Goal: Task Accomplishment & Management: Complete application form

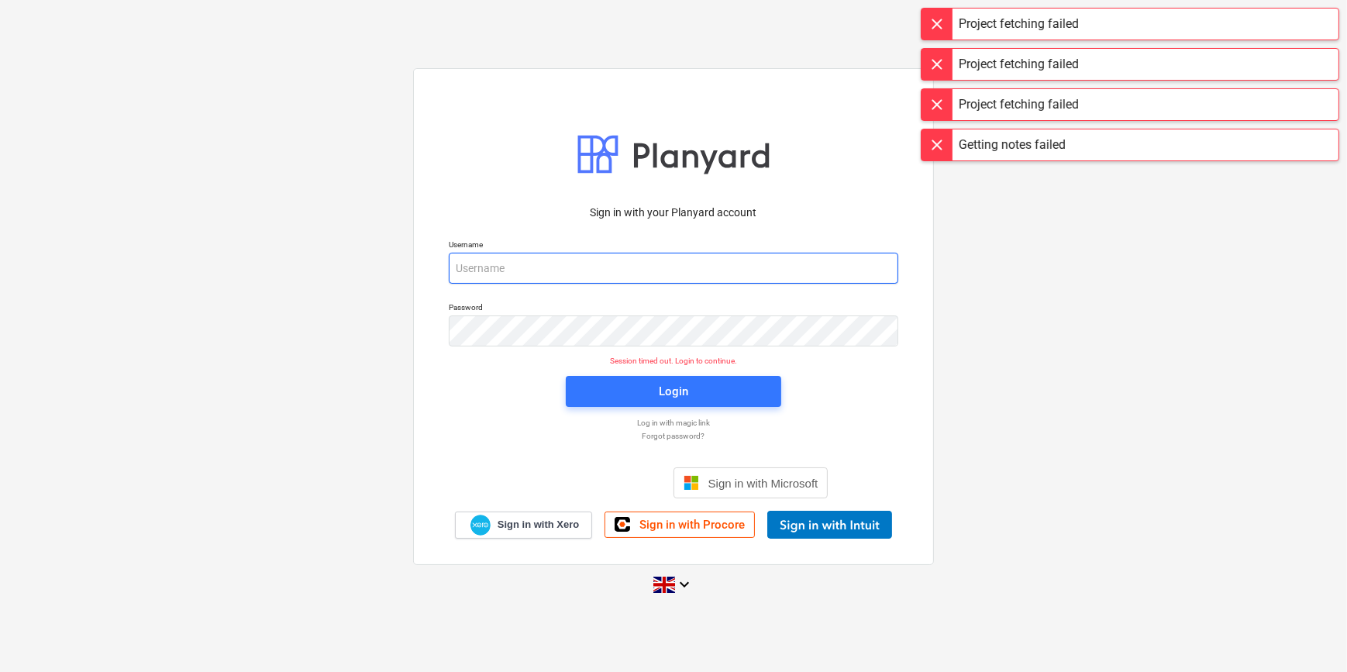
click at [497, 266] on input "email" at bounding box center [673, 268] width 449 height 31
type input "[PERSON_NAME][EMAIL_ADDRESS][PERSON_NAME][DOMAIN_NAME]"
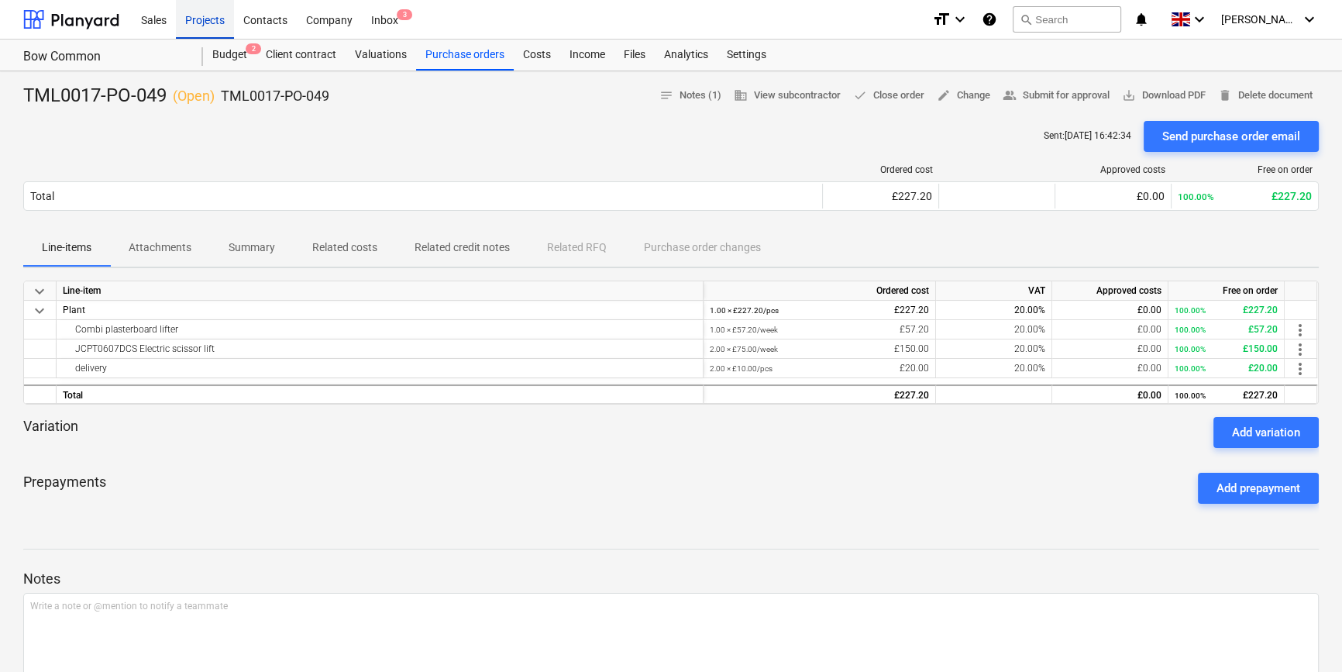
click at [206, 16] on div "Projects" at bounding box center [205, 19] width 58 height 40
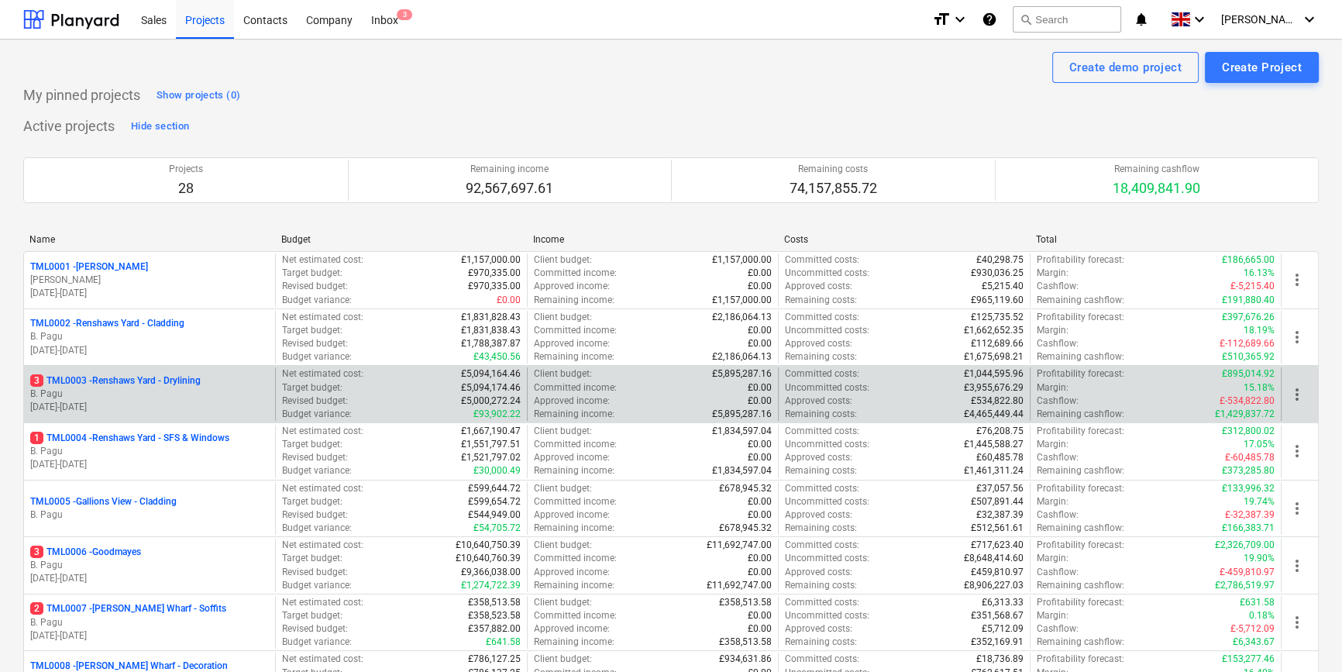
click at [147, 387] on p "B. Pagu" at bounding box center [149, 393] width 239 height 13
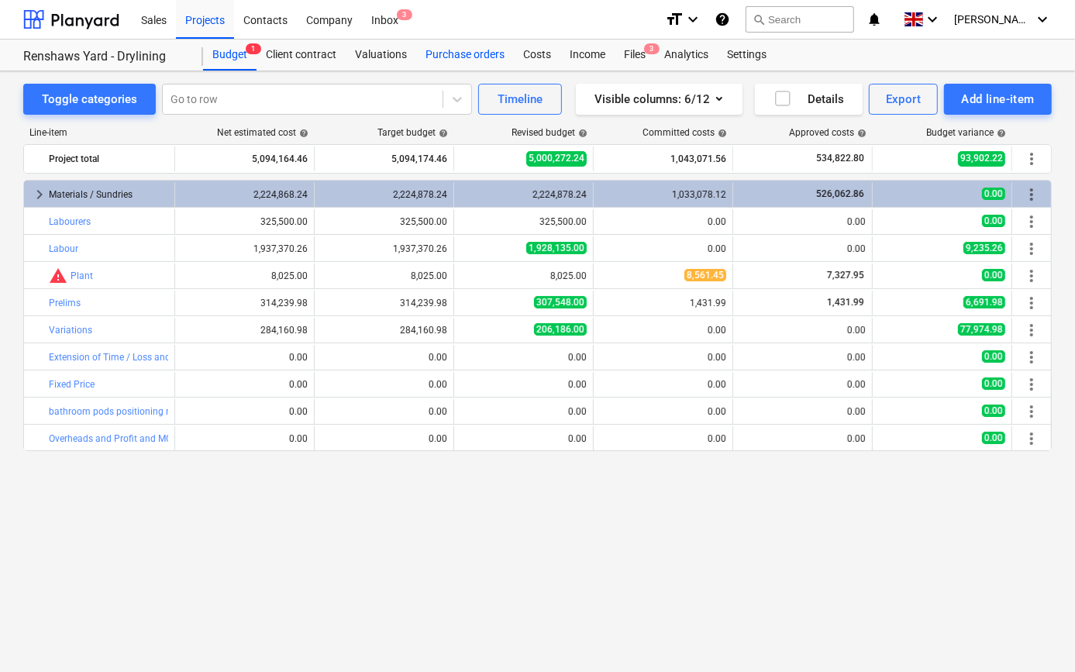
click at [465, 57] on div "Purchase orders" at bounding box center [465, 55] width 98 height 31
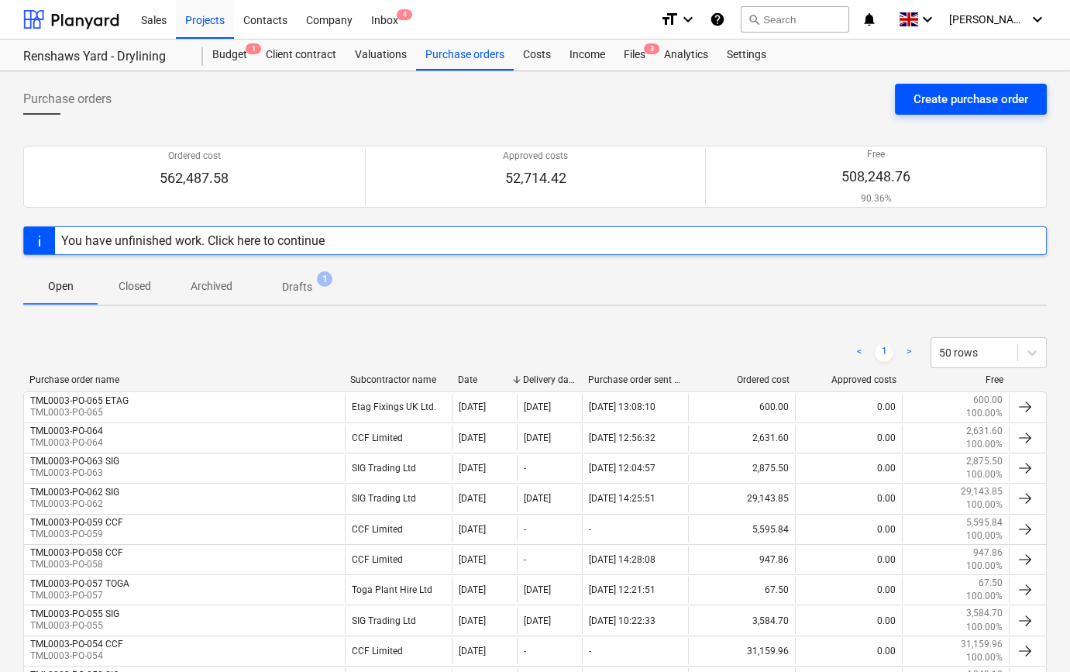
click at [945, 97] on div "Create purchase order" at bounding box center [971, 99] width 115 height 20
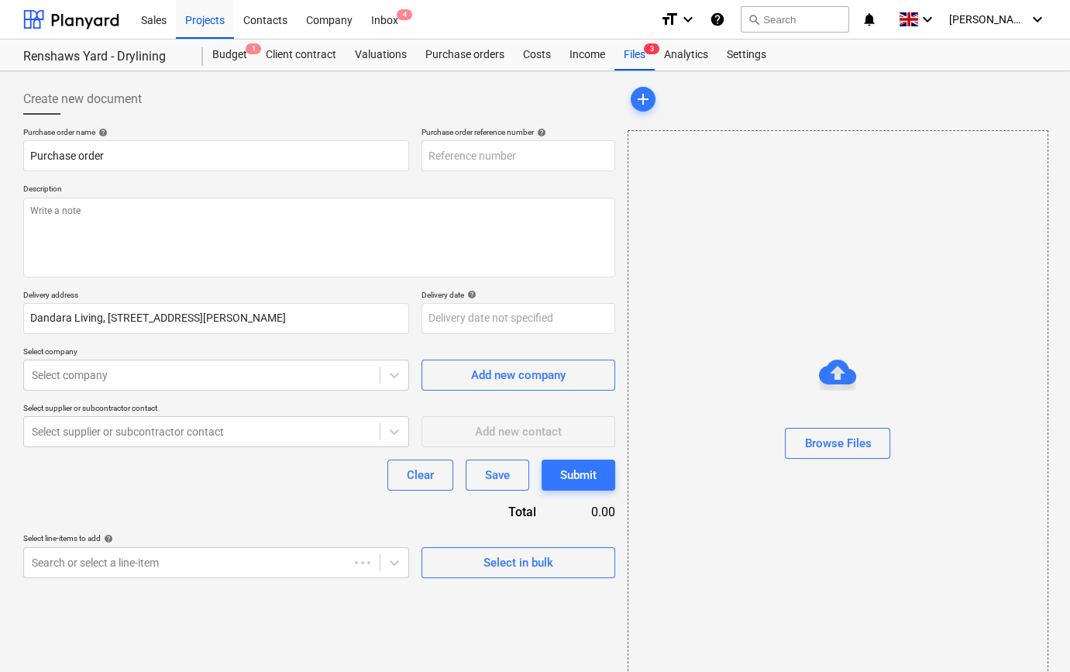
type input "TML0003-PO-066"
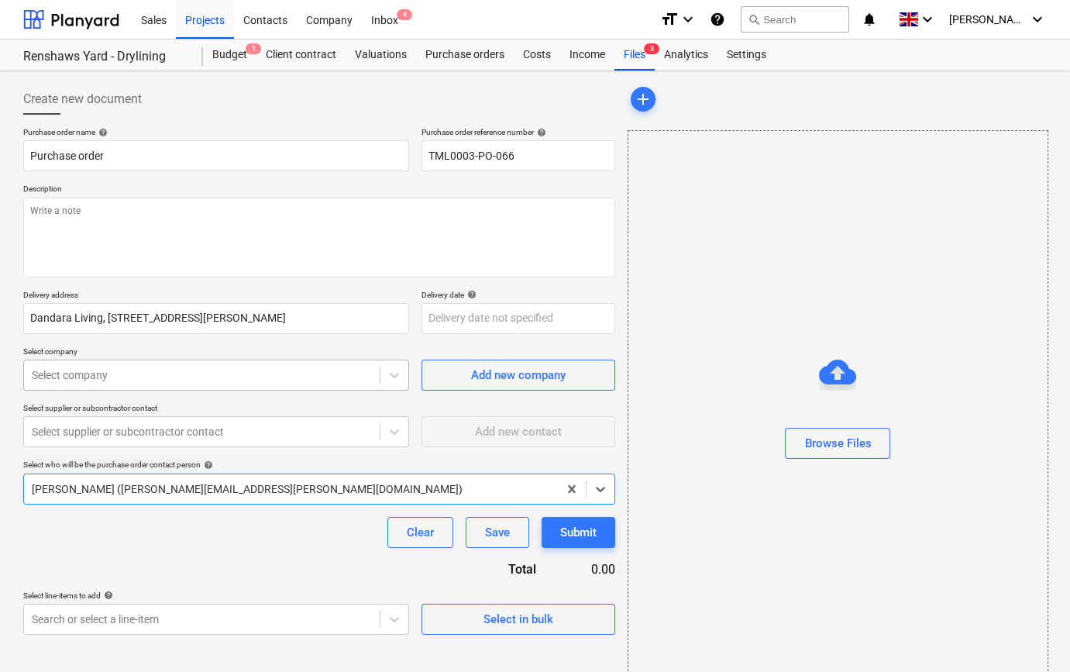
click at [193, 381] on div at bounding box center [202, 374] width 340 height 15
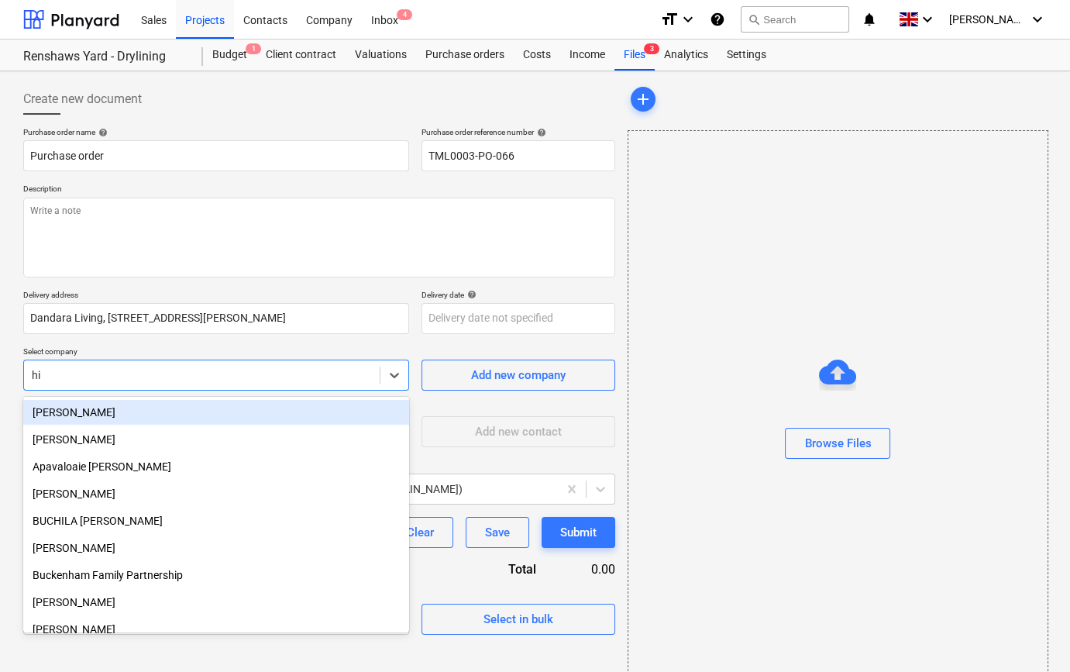
type input "hil"
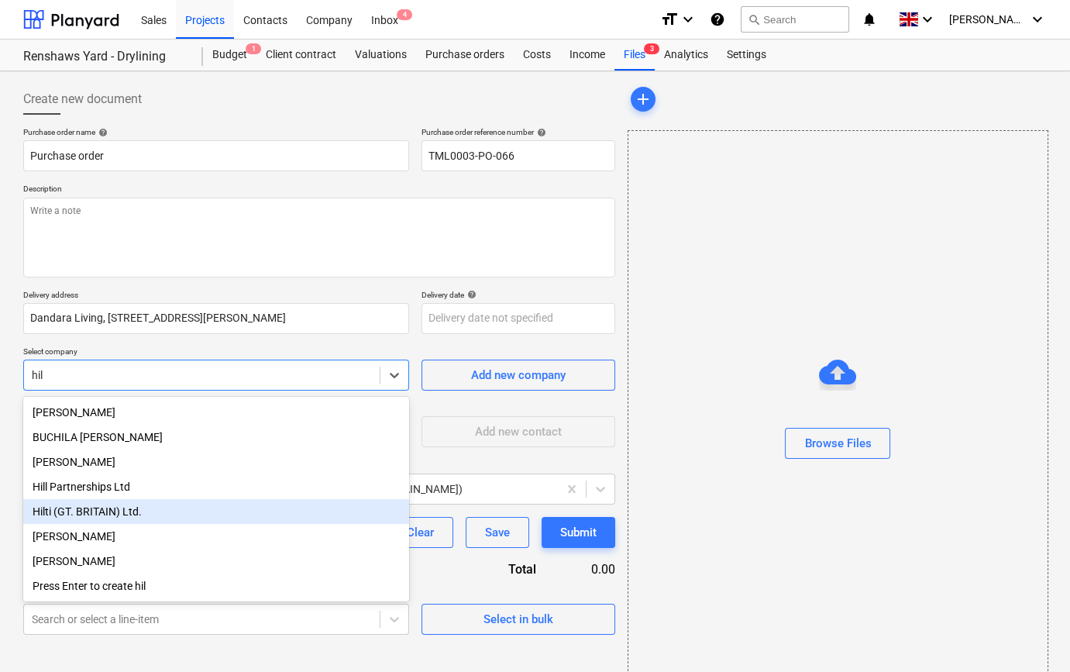
click at [128, 515] on div "Hilti (GT. BRITAIN) Ltd." at bounding box center [216, 511] width 386 height 25
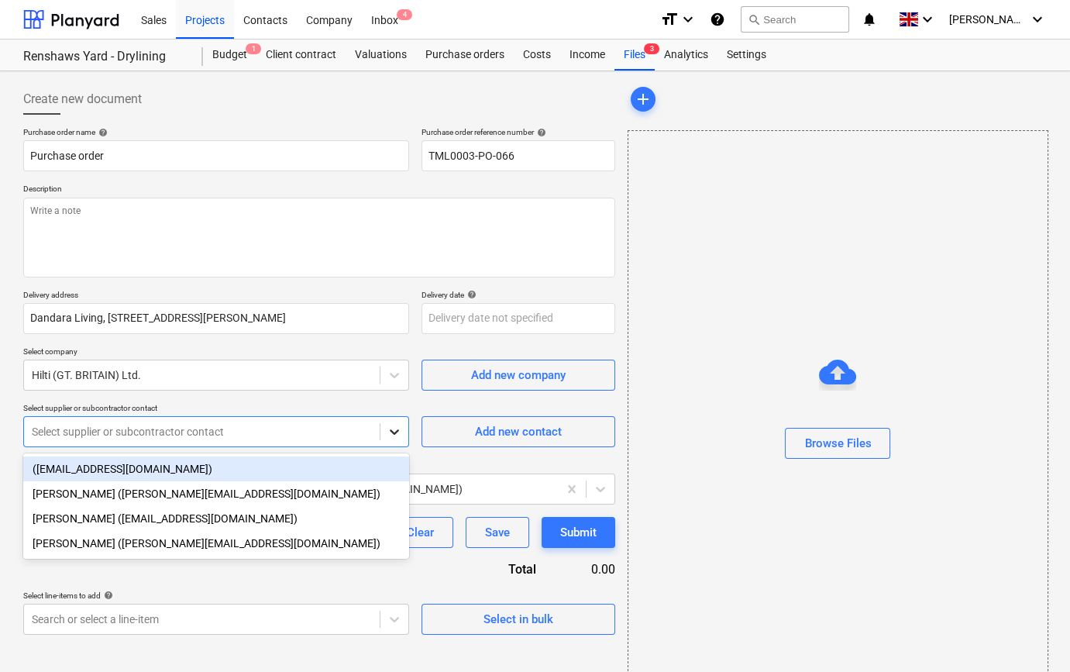
click at [394, 435] on icon at bounding box center [394, 431] width 15 height 15
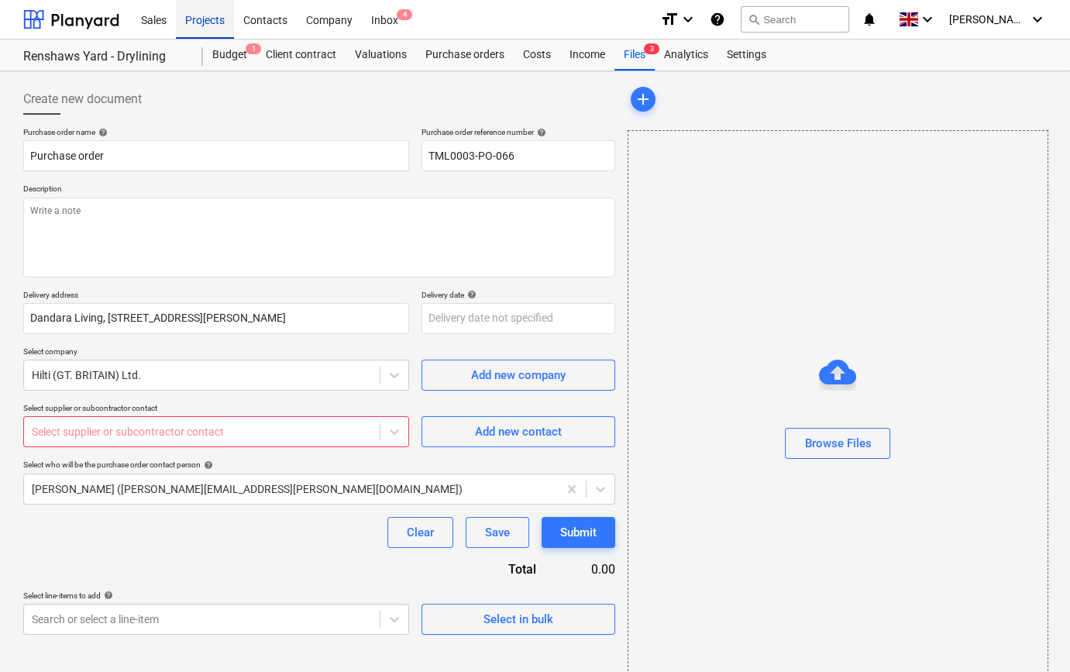
click at [198, 21] on div "Projects" at bounding box center [205, 19] width 58 height 40
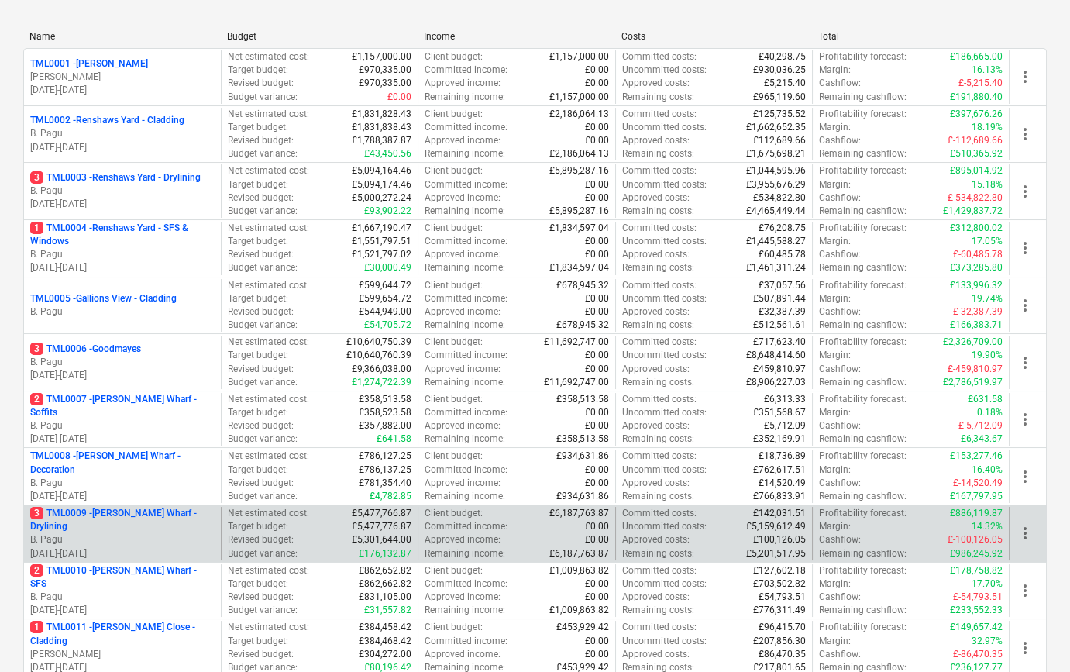
scroll to position [281, 0]
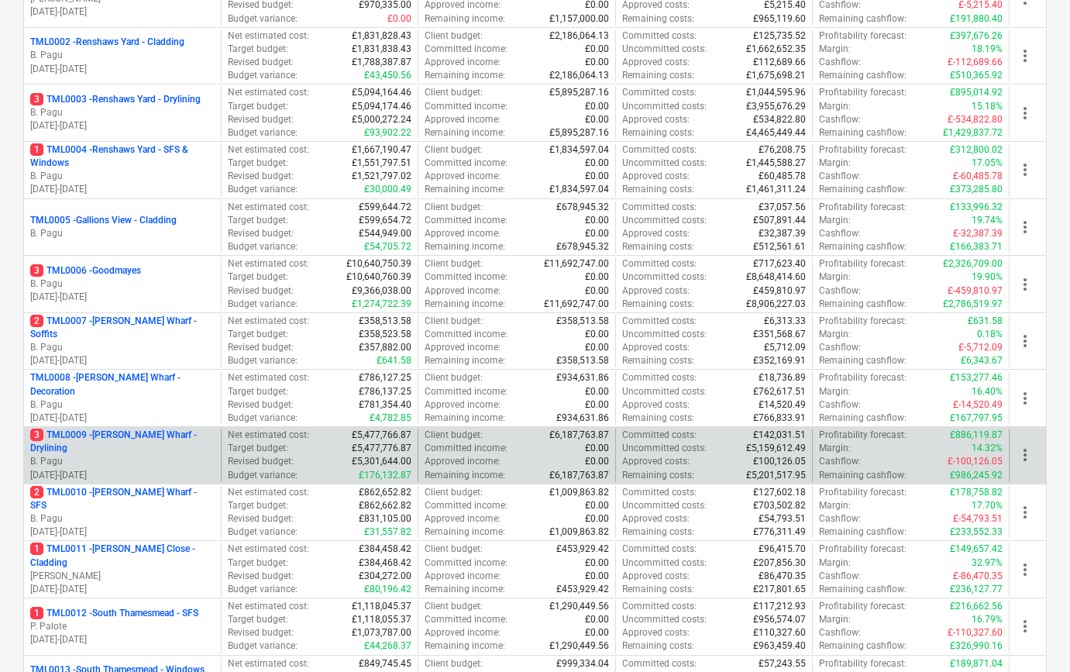
click at [192, 447] on p "3 TML0009 - [PERSON_NAME] Wharf - Drylining" at bounding box center [122, 442] width 184 height 26
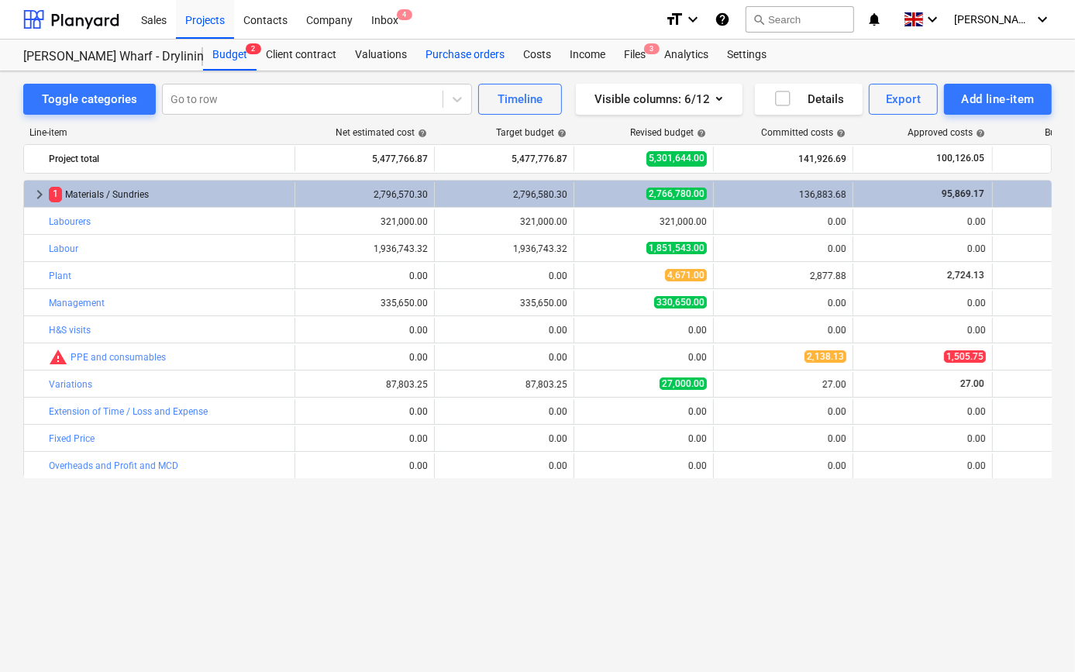
click at [429, 54] on div "Purchase orders" at bounding box center [465, 55] width 98 height 31
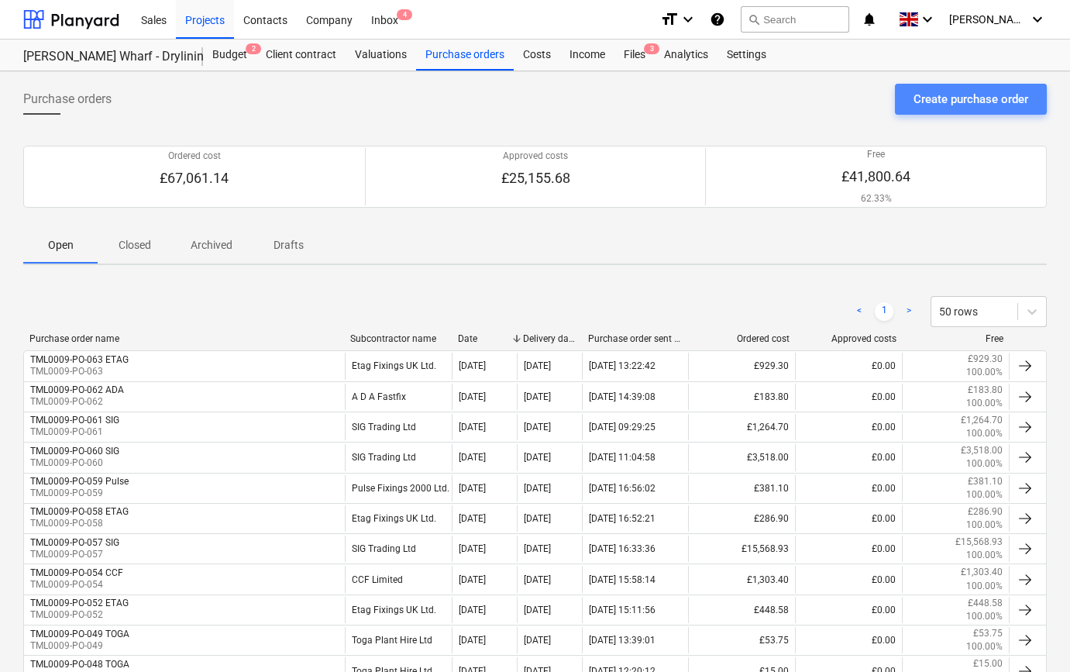
click at [990, 98] on div "Create purchase order" at bounding box center [971, 99] width 115 height 20
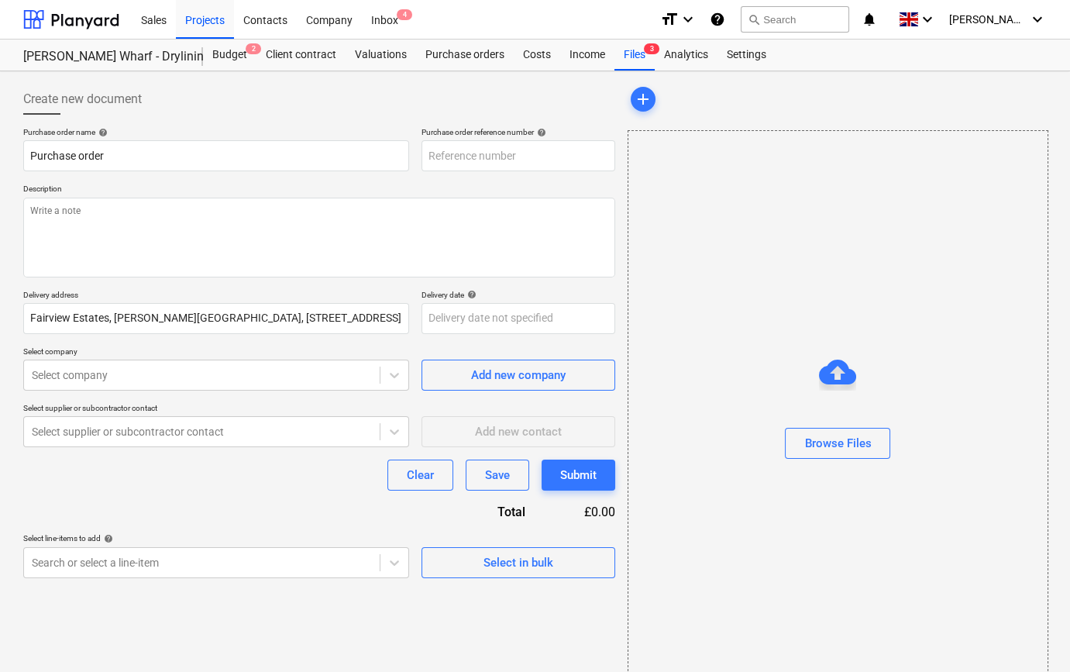
type input "TML0009-PO-065"
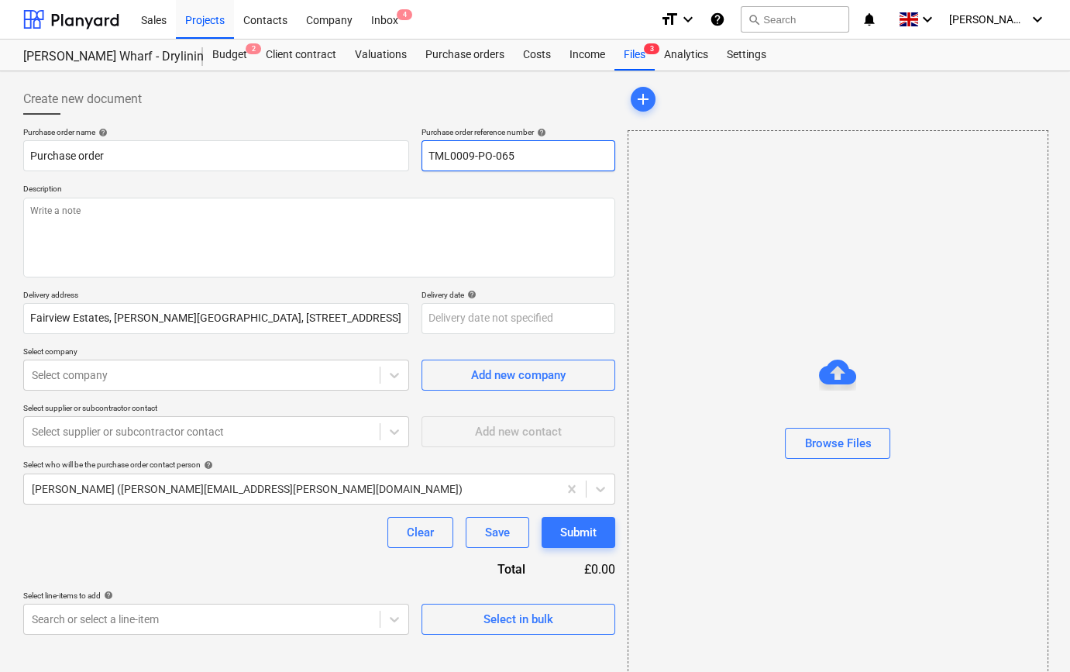
drag, startPoint x: 518, startPoint y: 155, endPoint x: 415, endPoint y: 155, distance: 103.1
click at [415, 155] on div "Purchase order name help Purchase order Purchase order reference number help TM…" at bounding box center [319, 149] width 592 height 44
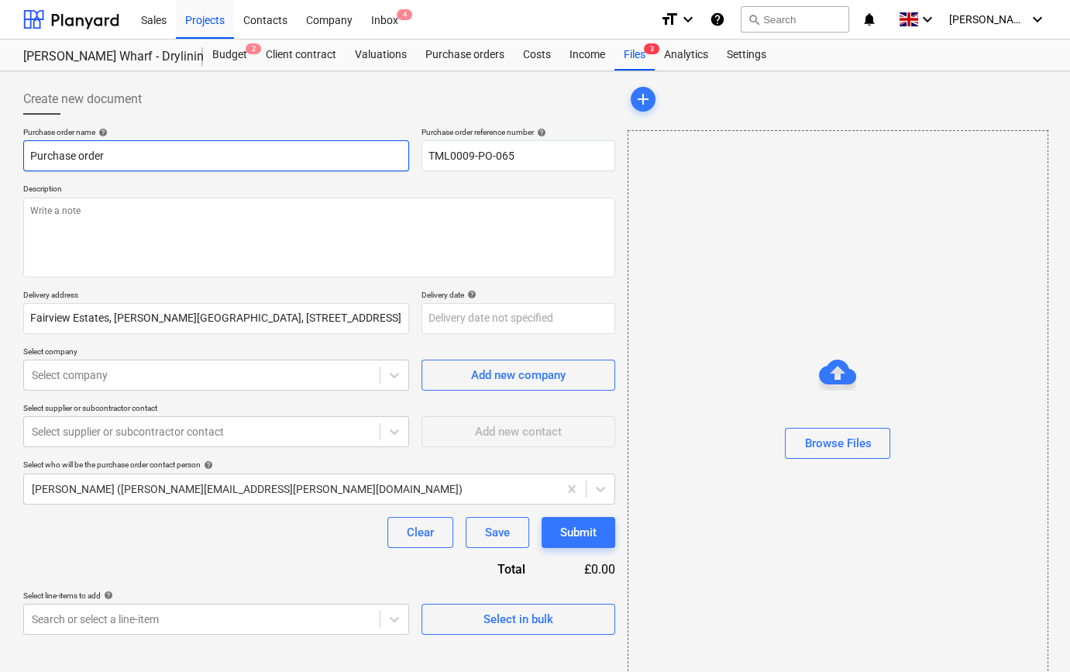
drag, startPoint x: 112, startPoint y: 156, endPoint x: 13, endPoint y: 157, distance: 98.4
click at [13, 157] on div "Create new document Purchase order name help Purchase order Purchase order refe…" at bounding box center [535, 388] width 1070 height 635
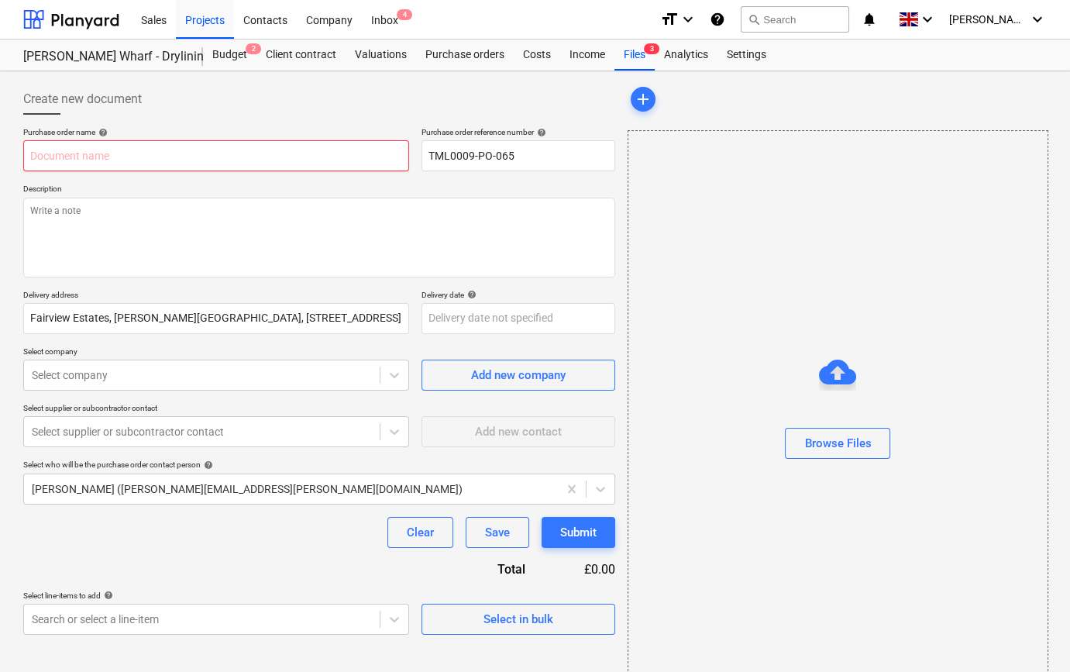
paste input "TML0009-PO-065"
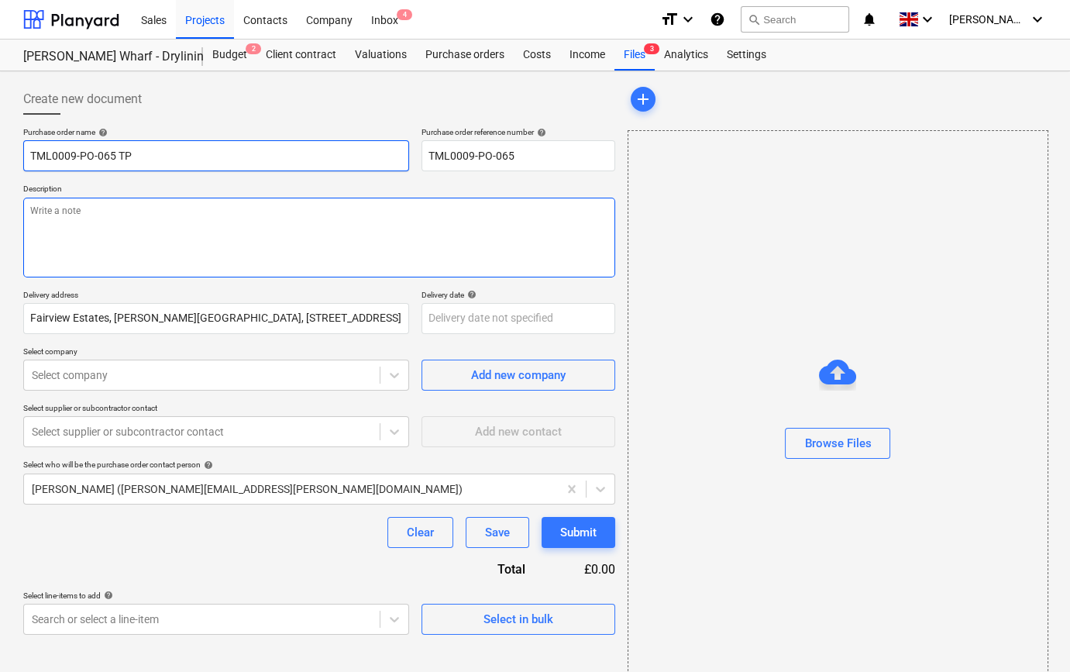
type input "TML0009-PO-065 TP"
click at [43, 214] on textarea at bounding box center [319, 238] width 592 height 80
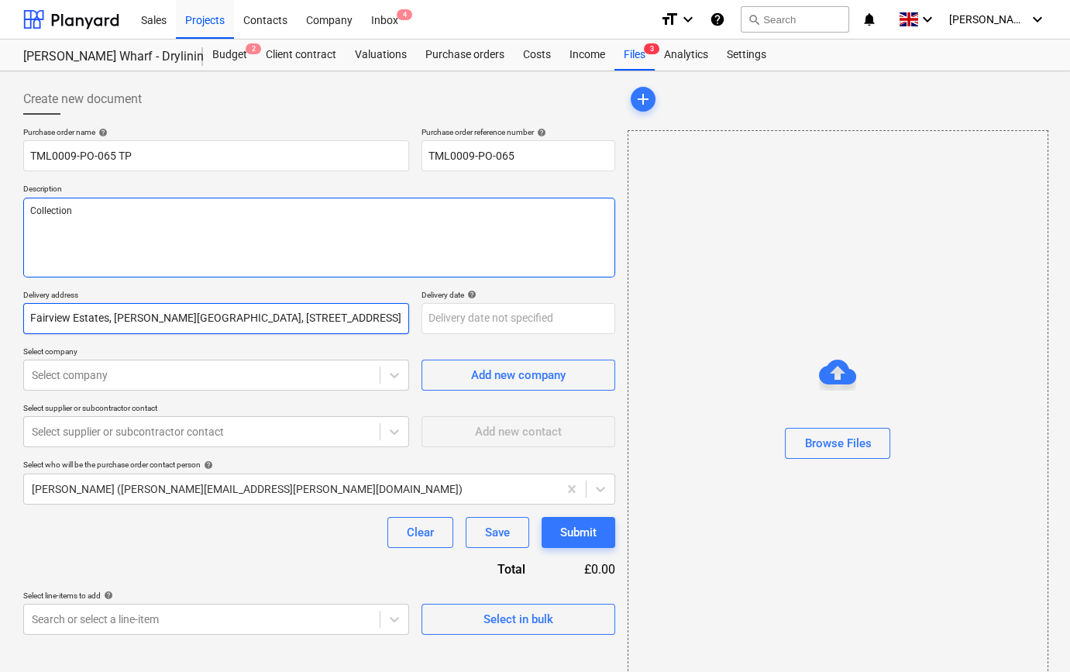
type textarea "Collection"
click at [151, 320] on input "Fairview Estates, [PERSON_NAME][GEOGRAPHIC_DATA], [STREET_ADDRESS]" at bounding box center [216, 318] width 386 height 31
drag, startPoint x: 403, startPoint y: 318, endPoint x: 26, endPoint y: 325, distance: 377.4
click at [26, 325] on input "Fairview Estates, [PERSON_NAME][GEOGRAPHIC_DATA], [STREET_ADDRESS]" at bounding box center [216, 318] width 386 height 31
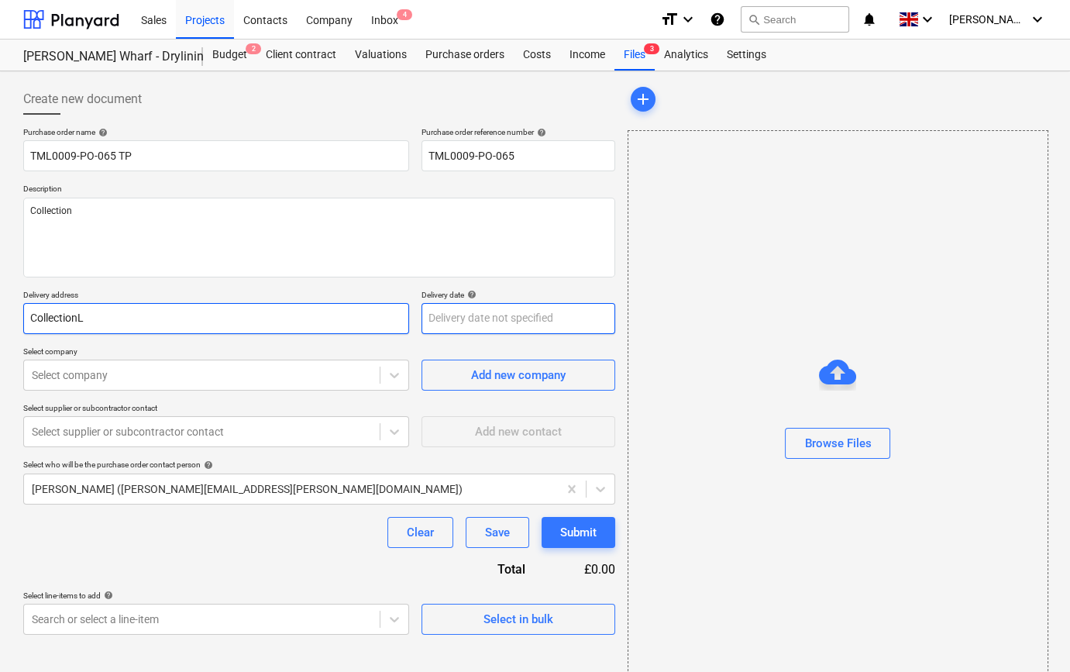
type input "CollectionL"
click at [454, 325] on body "Sales Projects Contacts Company Inbox 4 format_size keyboard_arrow_down help se…" at bounding box center [535, 336] width 1070 height 672
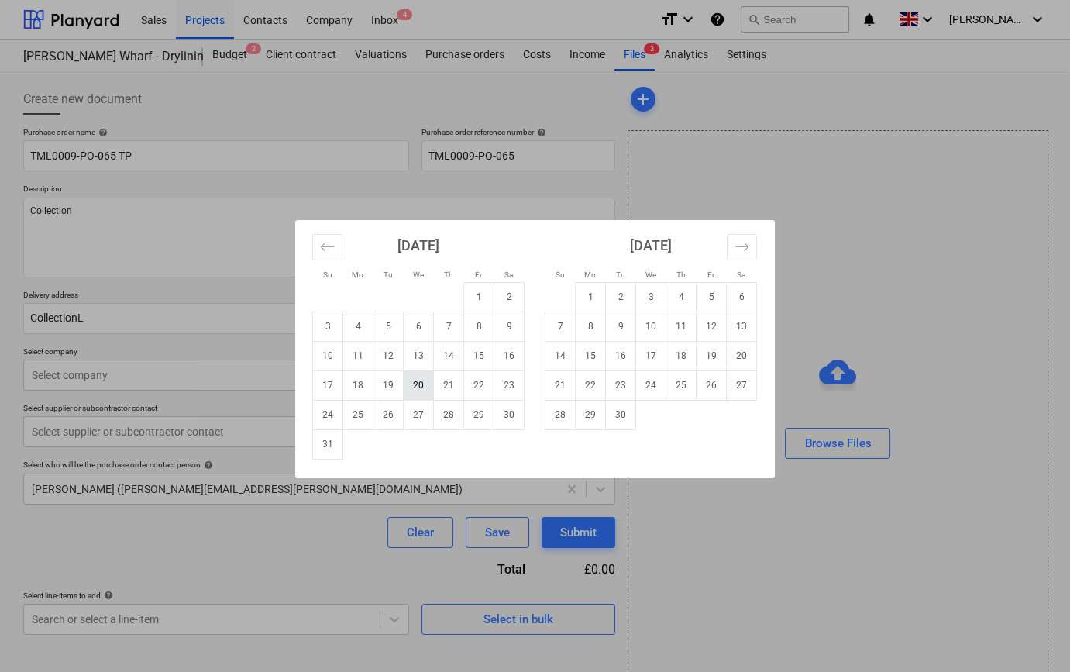
click at [418, 385] on td "20" at bounding box center [419, 384] width 30 height 29
type input "[DATE]"
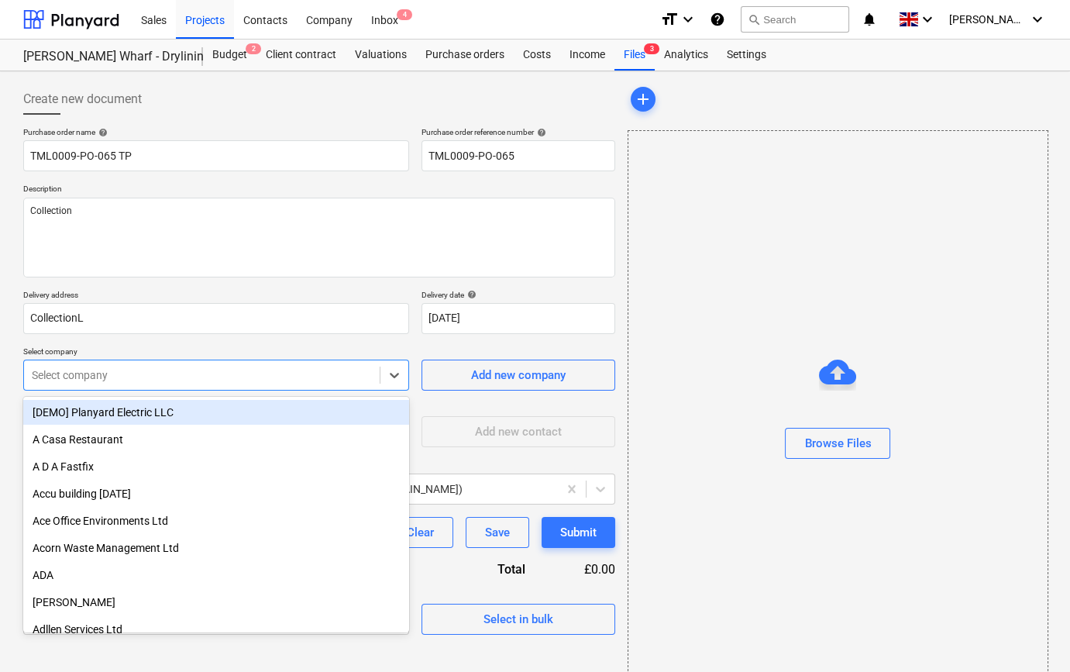
click at [217, 377] on div at bounding box center [202, 374] width 340 height 15
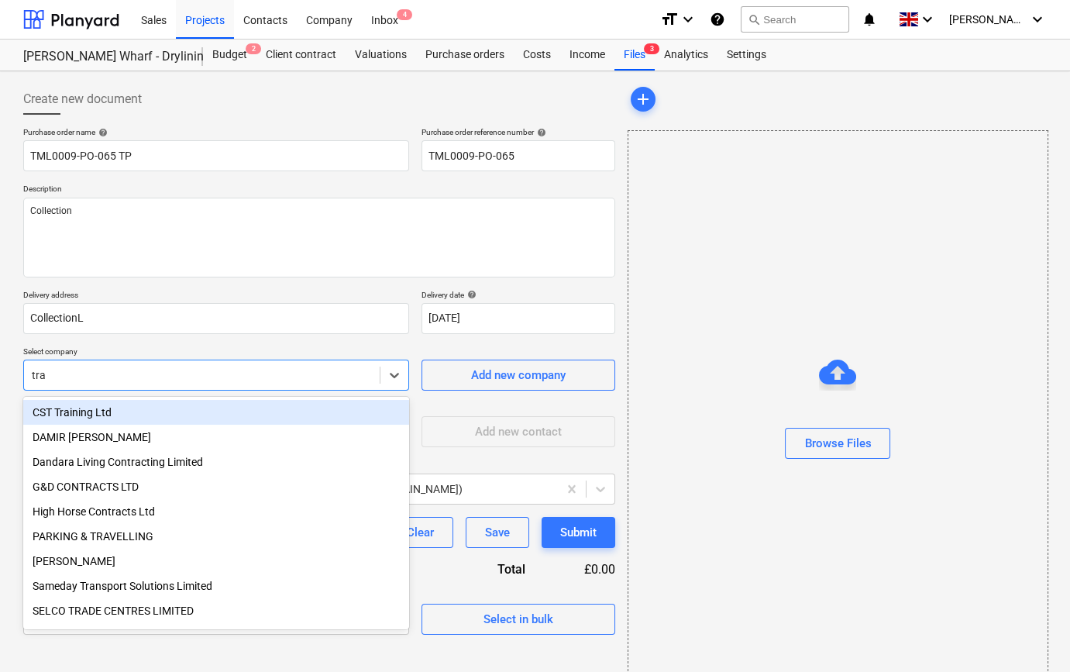
type input "trav"
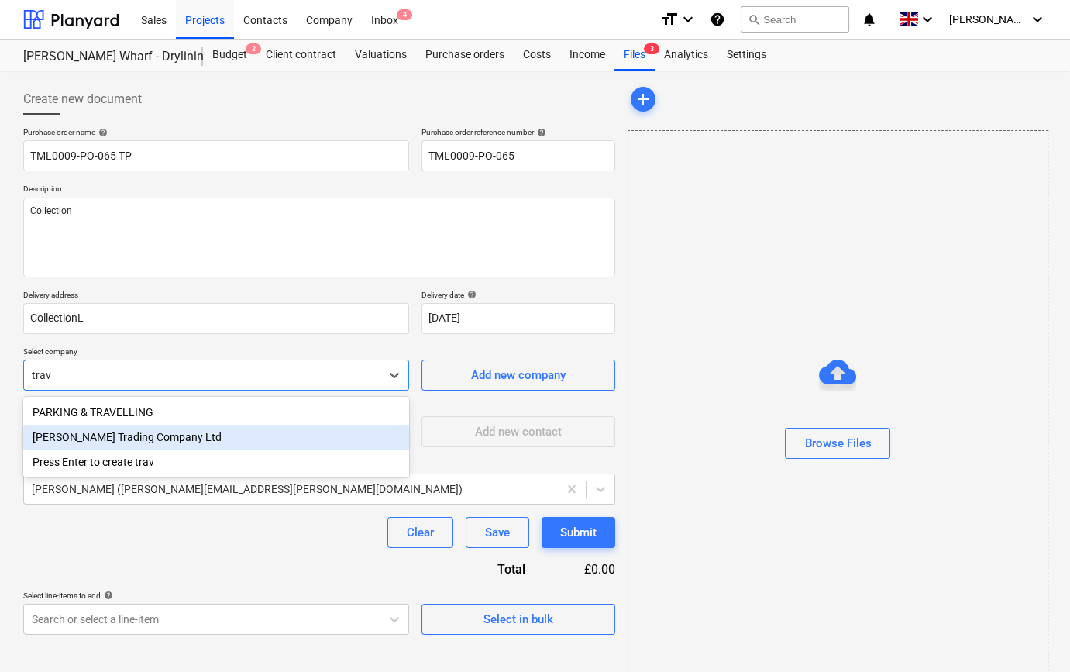
click at [150, 441] on div "[PERSON_NAME] Trading Company Ltd" at bounding box center [216, 437] width 386 height 25
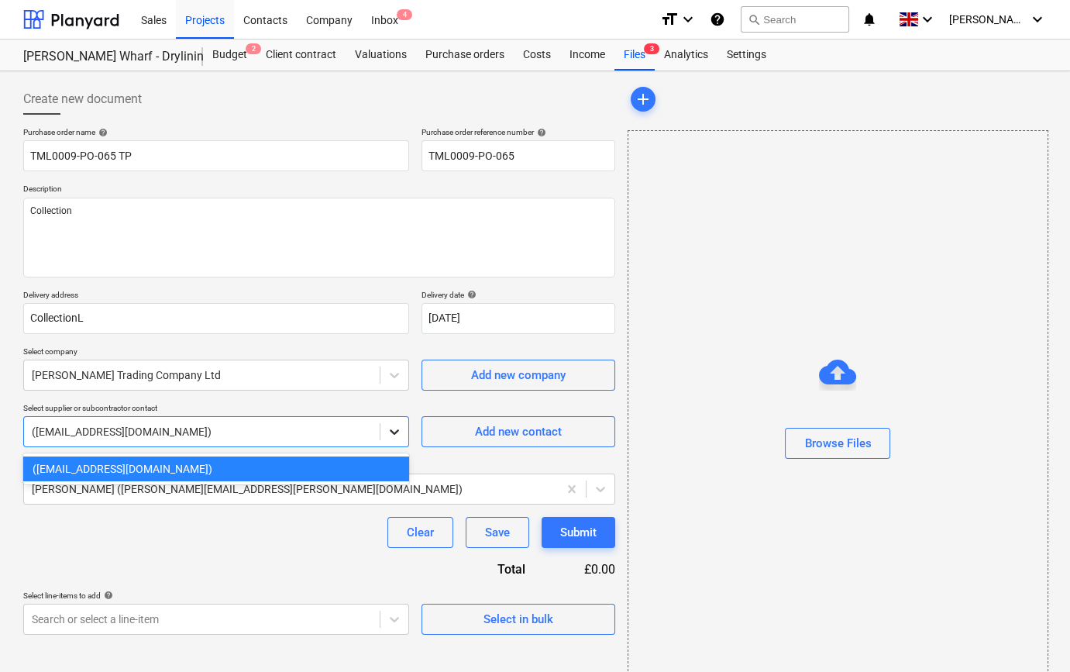
click at [389, 432] on icon at bounding box center [394, 431] width 15 height 15
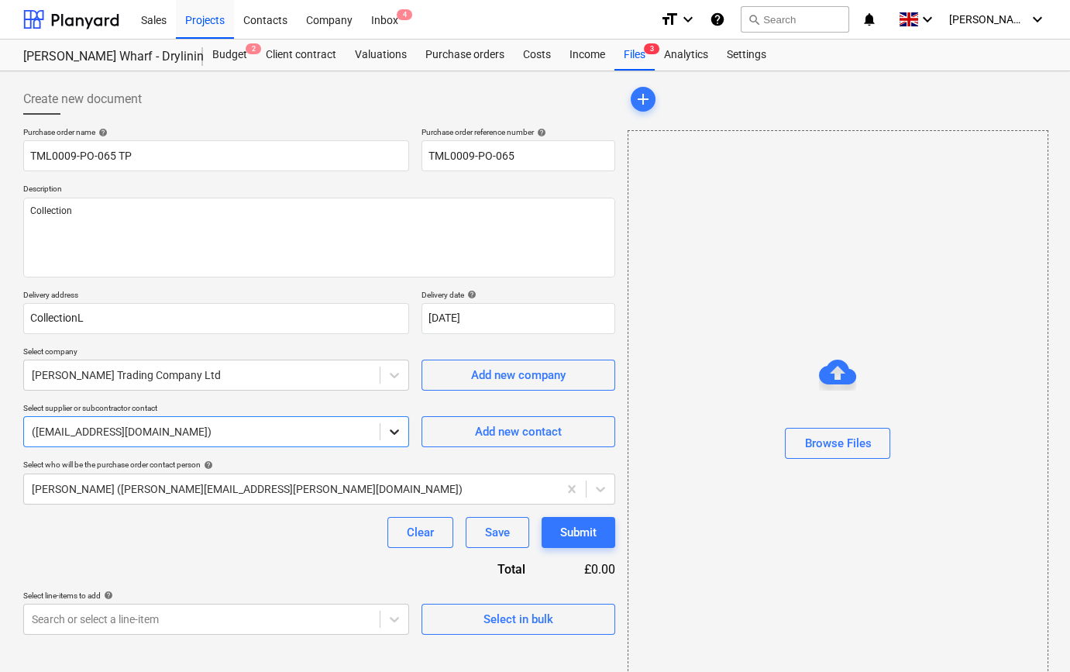
click at [389, 432] on icon at bounding box center [394, 431] width 15 height 15
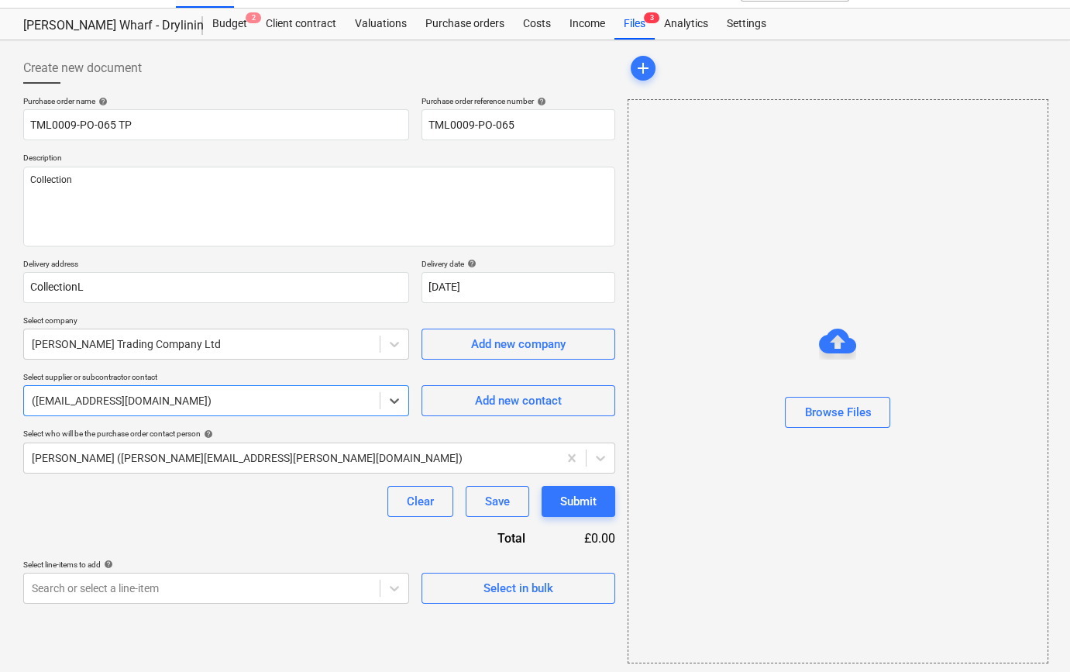
scroll to position [33, 0]
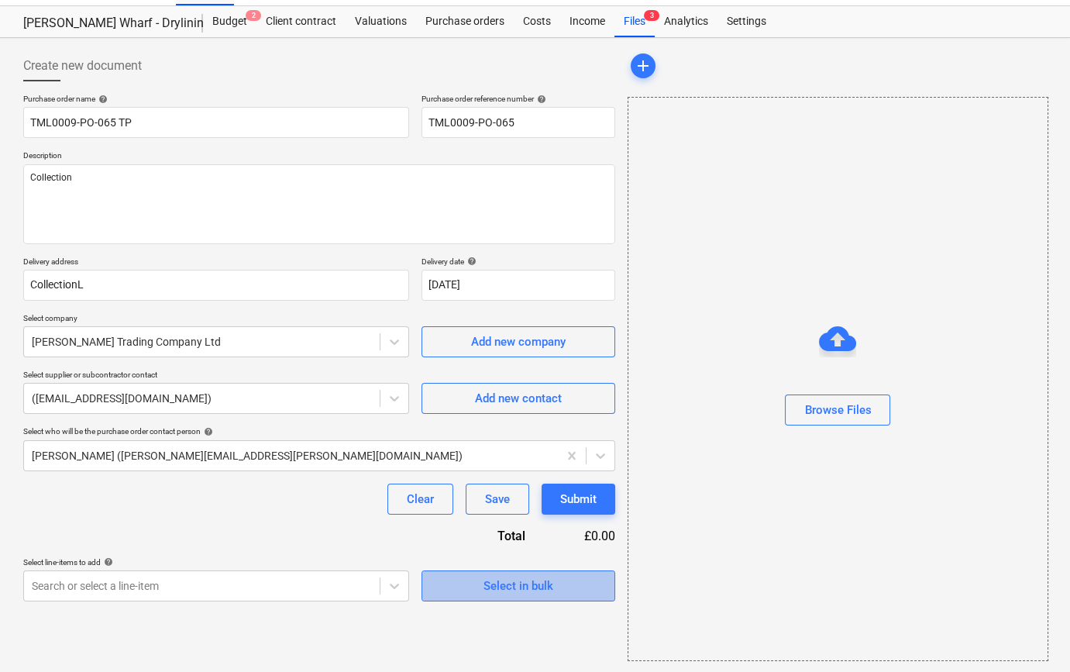
click at [482, 584] on span "Select in bulk" at bounding box center [518, 586] width 155 height 20
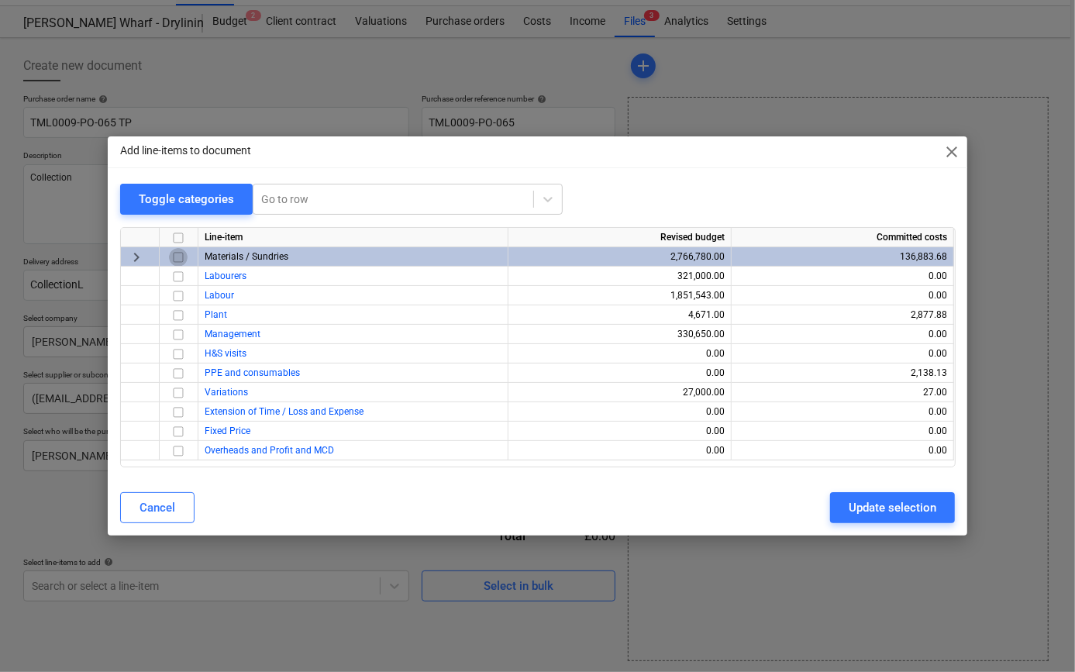
click at [176, 255] on input "checkbox" at bounding box center [178, 257] width 19 height 19
click at [871, 513] on div "Update selection" at bounding box center [892, 507] width 88 height 20
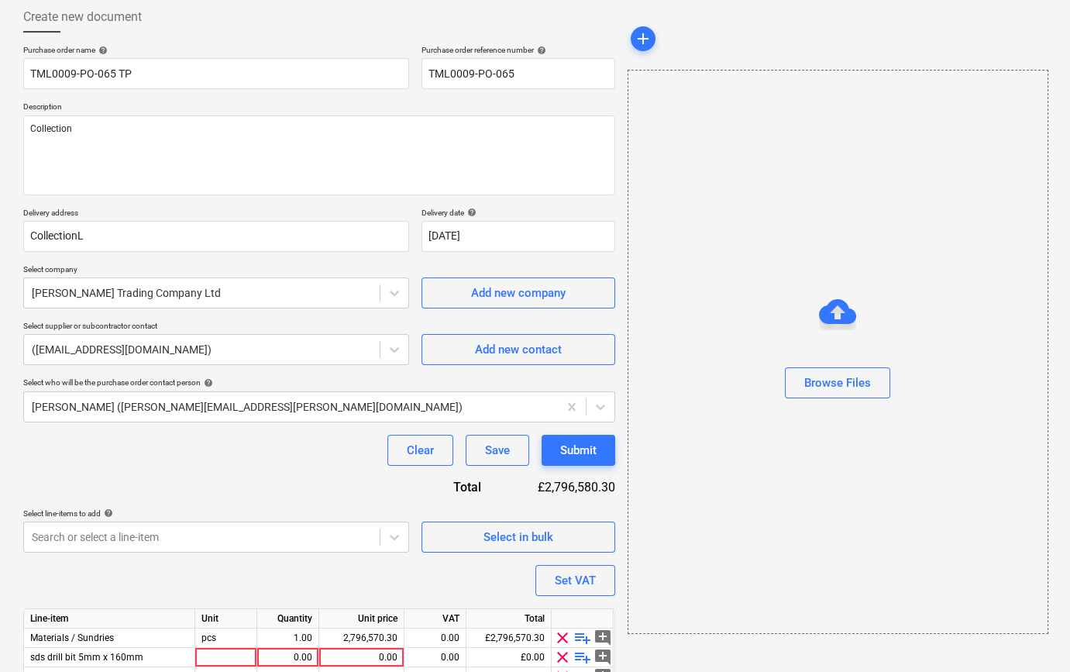
scroll to position [159, 0]
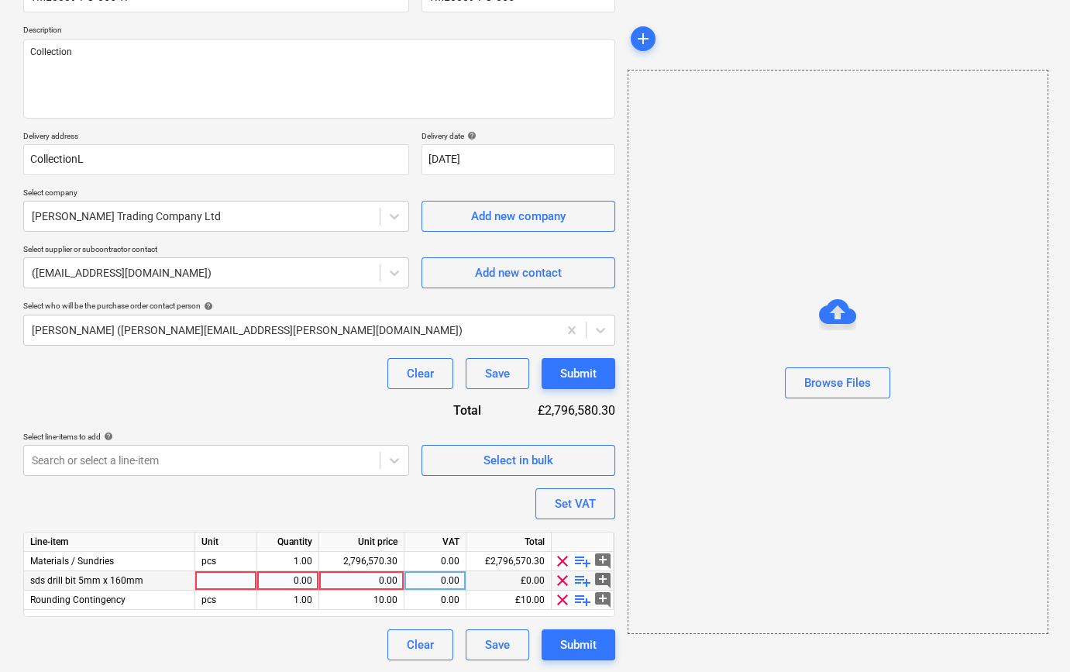
click at [561, 579] on span "clear" at bounding box center [562, 580] width 19 height 19
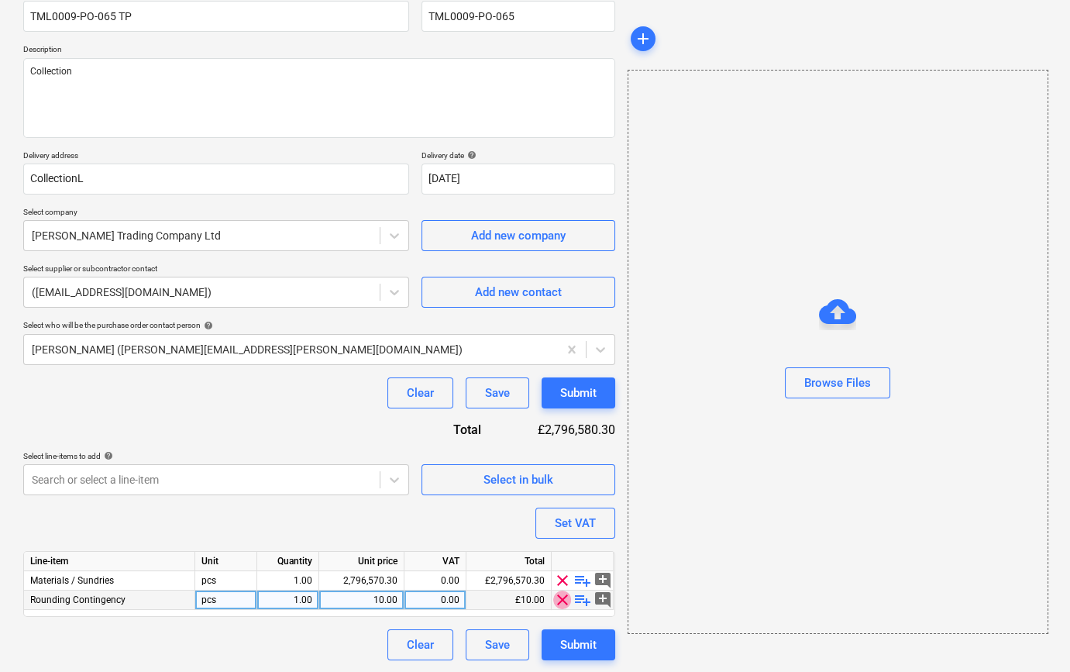
click at [558, 597] on span "clear" at bounding box center [562, 599] width 19 height 19
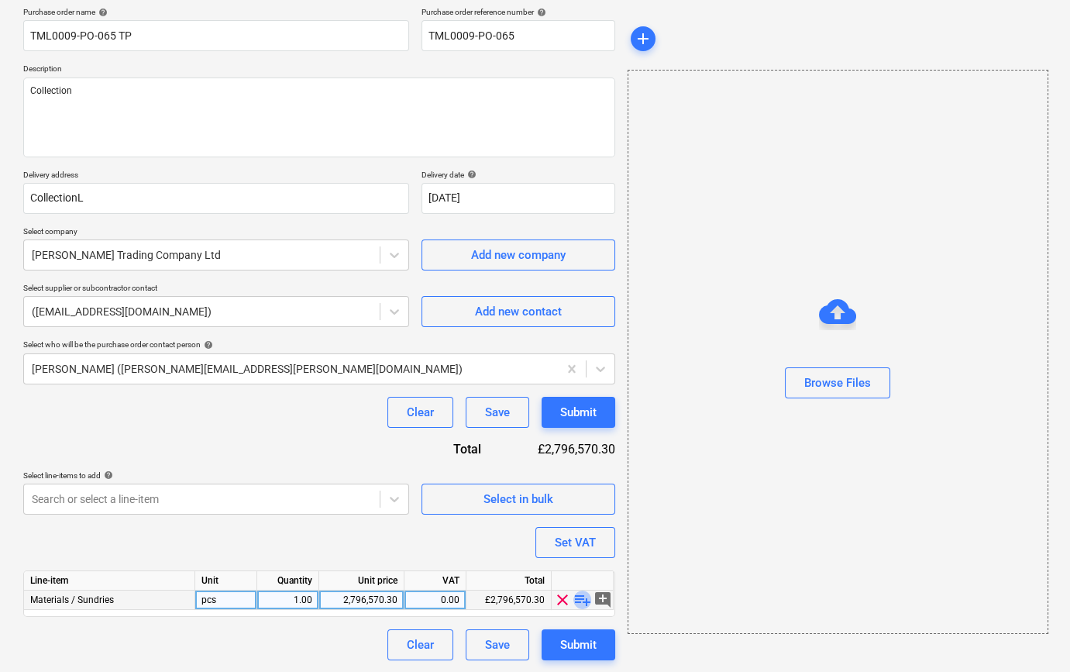
click at [581, 597] on span "playlist_add" at bounding box center [582, 599] width 19 height 19
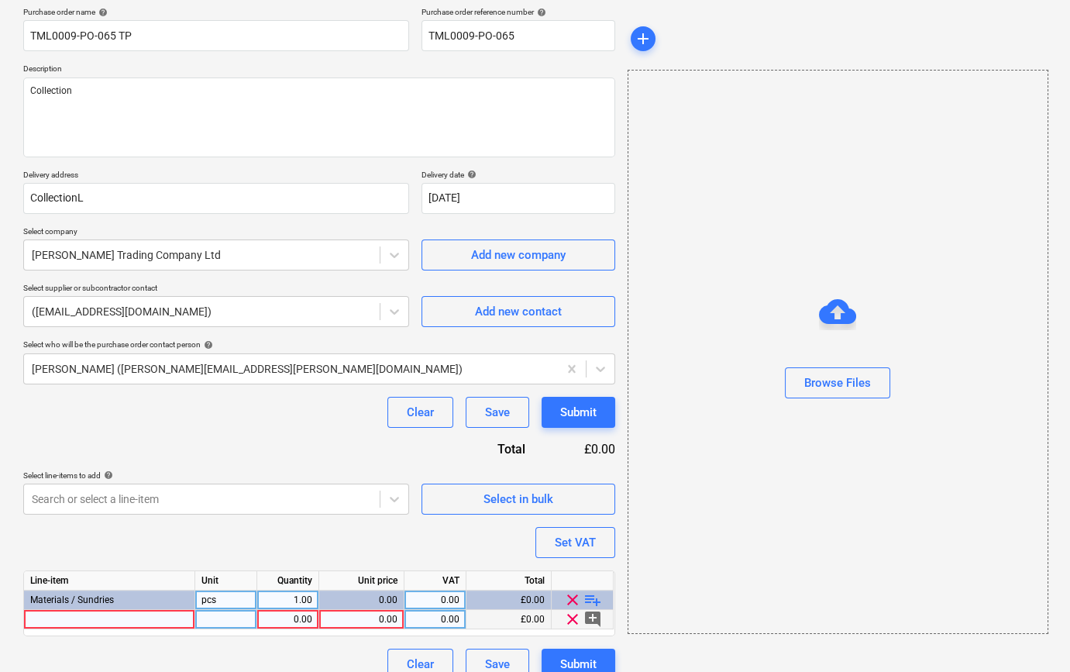
click at [60, 618] on div at bounding box center [109, 619] width 171 height 19
type input "Gyproc Easifil"
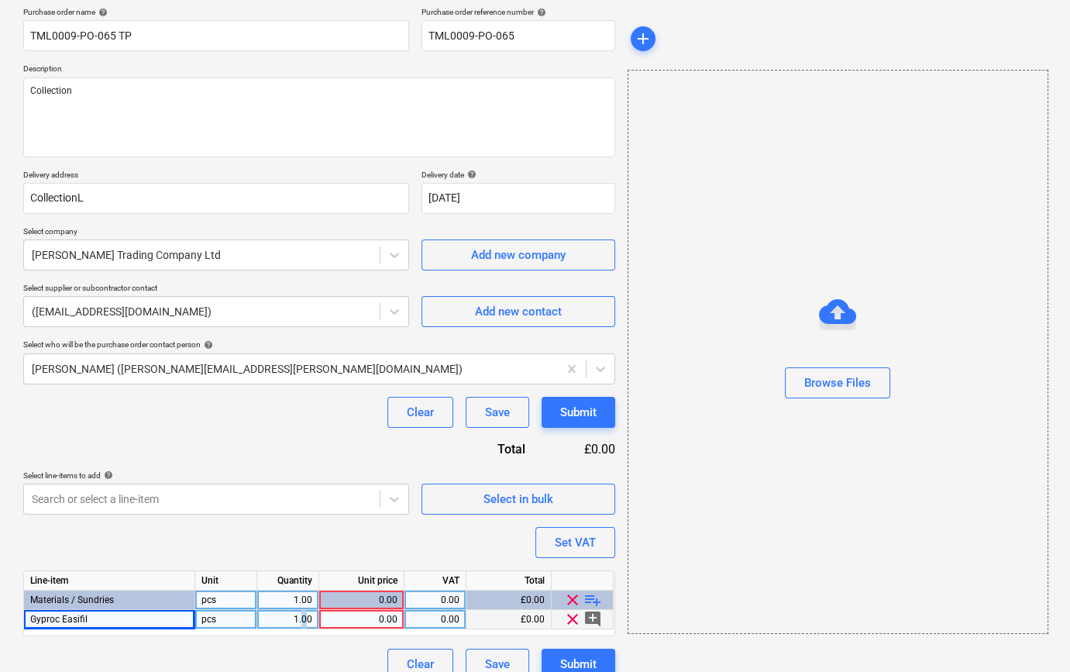
click at [305, 617] on div "1.00" at bounding box center [287, 619] width 49 height 19
type input "10"
click at [217, 624] on div "pcs" at bounding box center [226, 619] width 62 height 19
type input "bag"
type input "25.62"
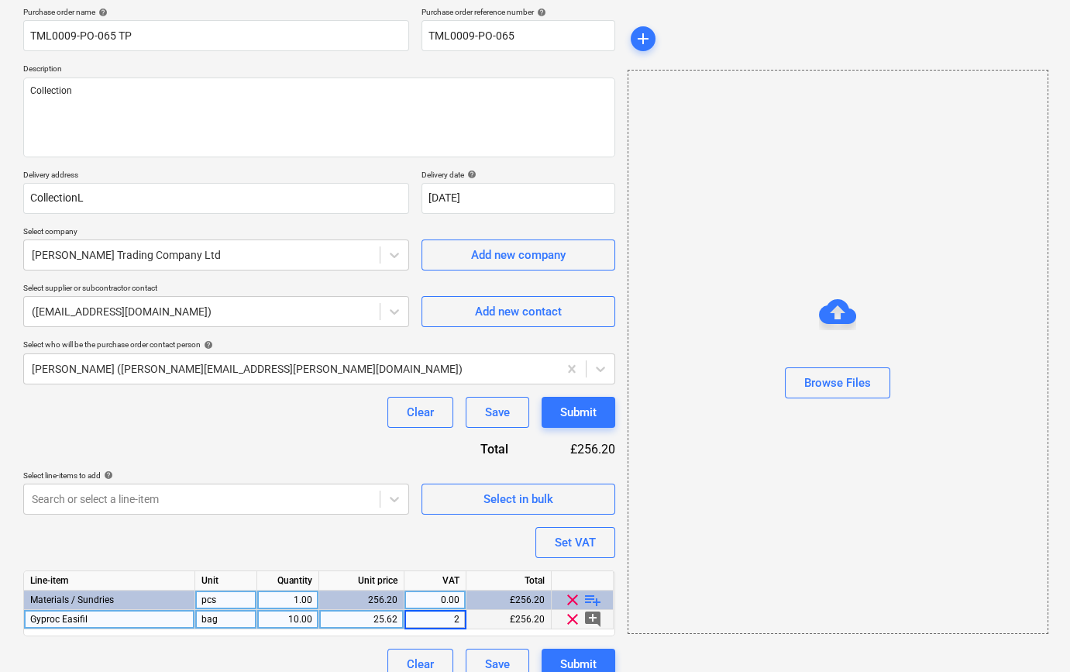
type input "20"
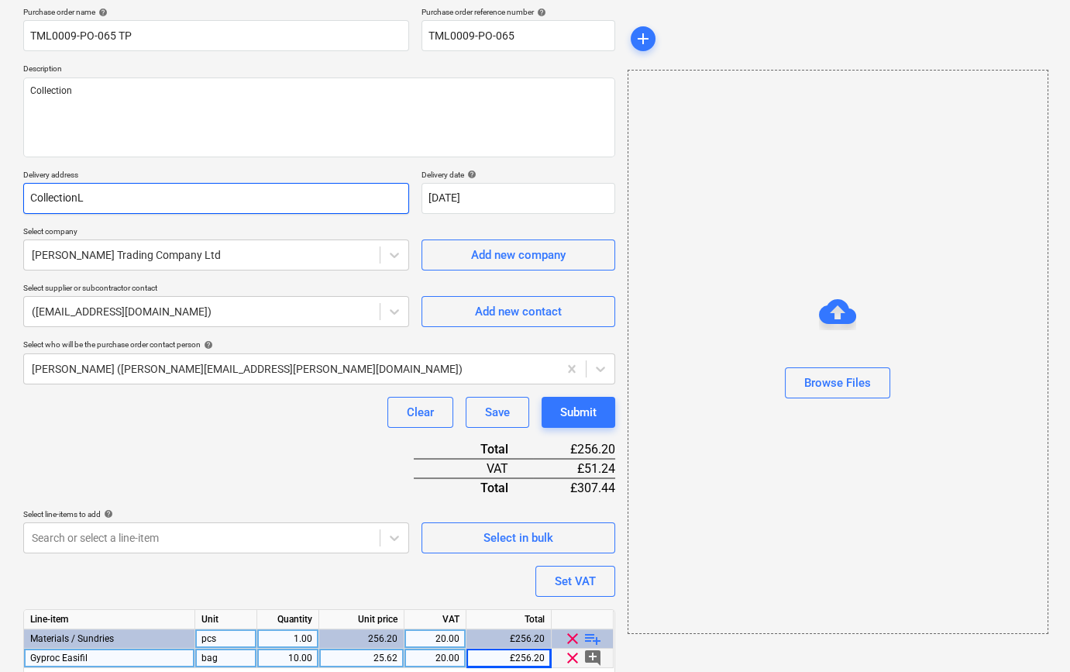
click at [102, 195] on input "CollectionL" at bounding box center [216, 198] width 386 height 31
type input "Collection"
click at [186, 442] on div "Purchase order name help TML0009-PO-065 TP Purchase order reference number help…" at bounding box center [319, 362] width 592 height 711
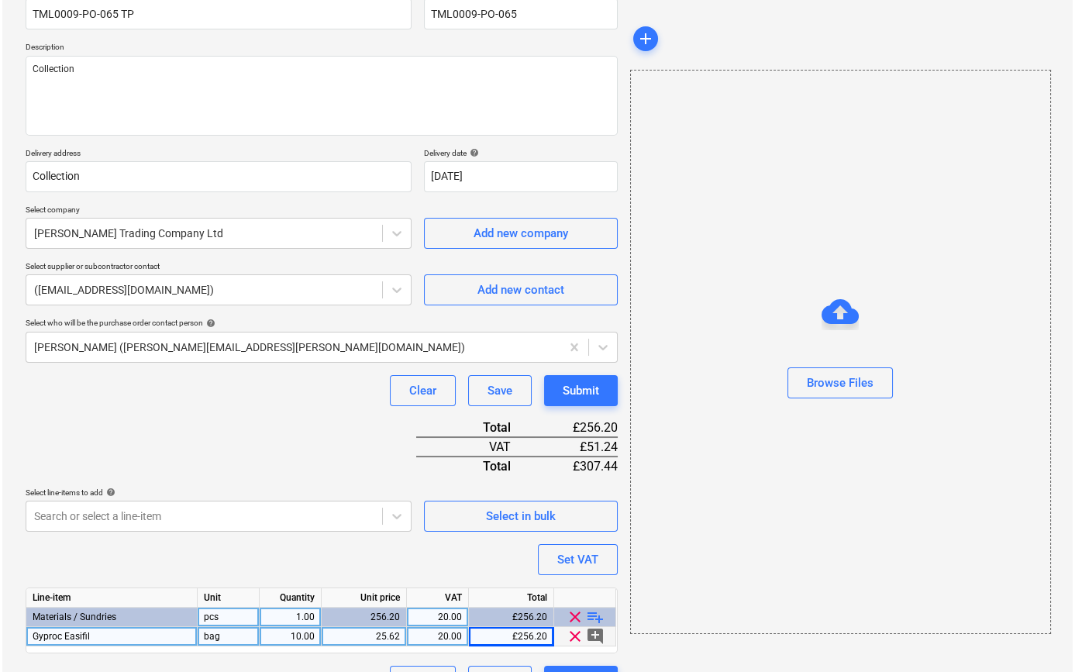
scroll to position [178, 0]
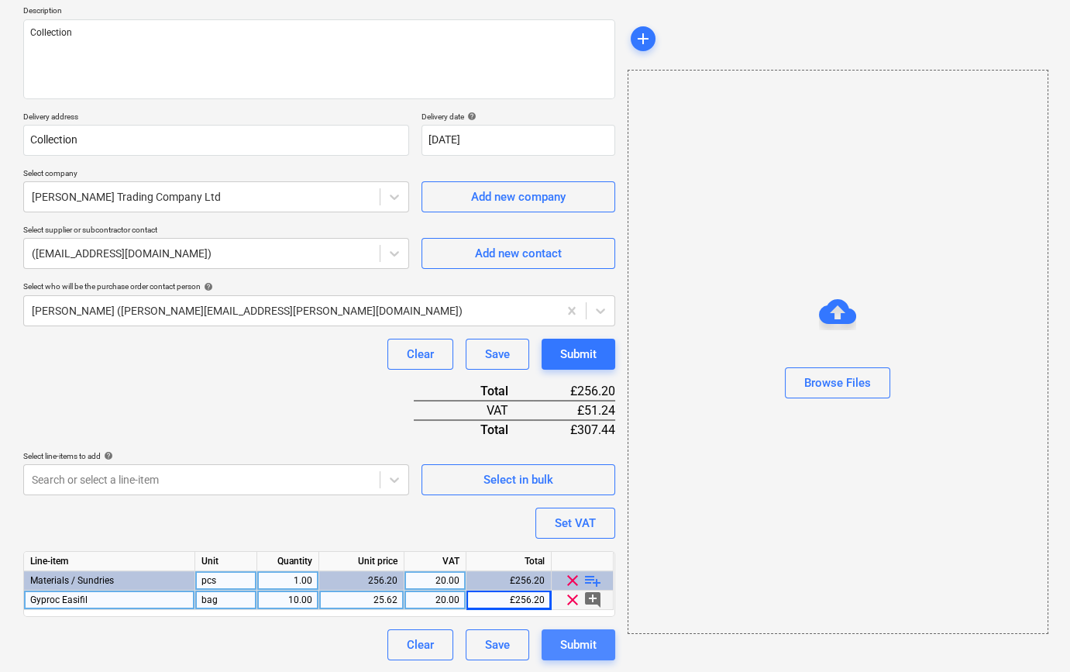
click at [583, 638] on div "Submit" at bounding box center [578, 645] width 36 height 20
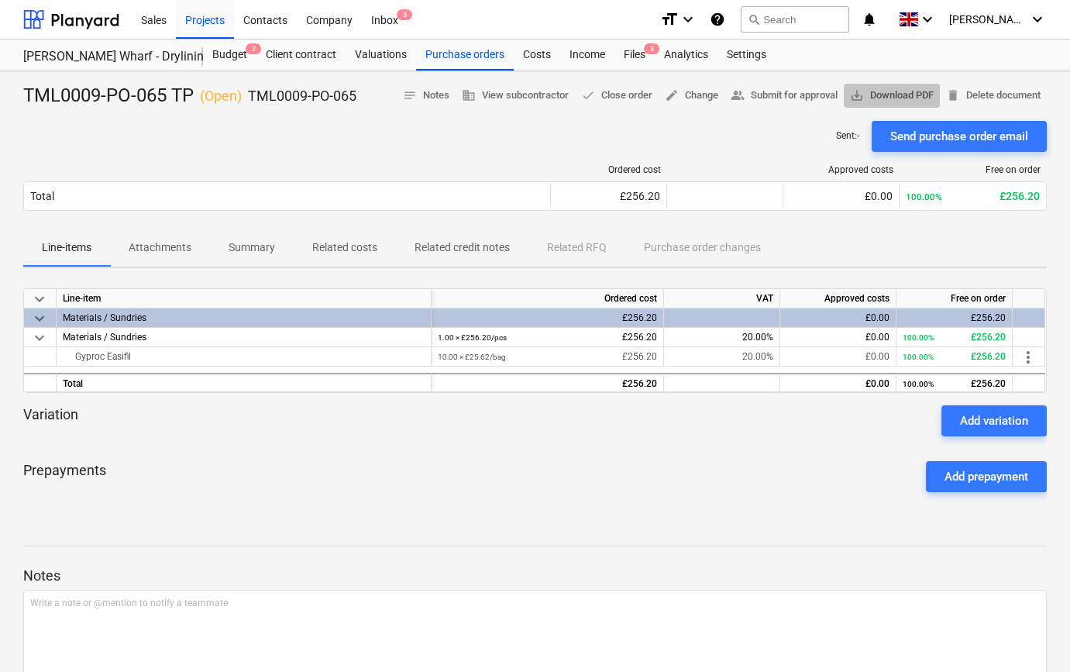
click at [913, 97] on span "save_alt Download PDF" at bounding box center [892, 96] width 84 height 18
click at [455, 53] on div "Purchase orders" at bounding box center [465, 55] width 98 height 31
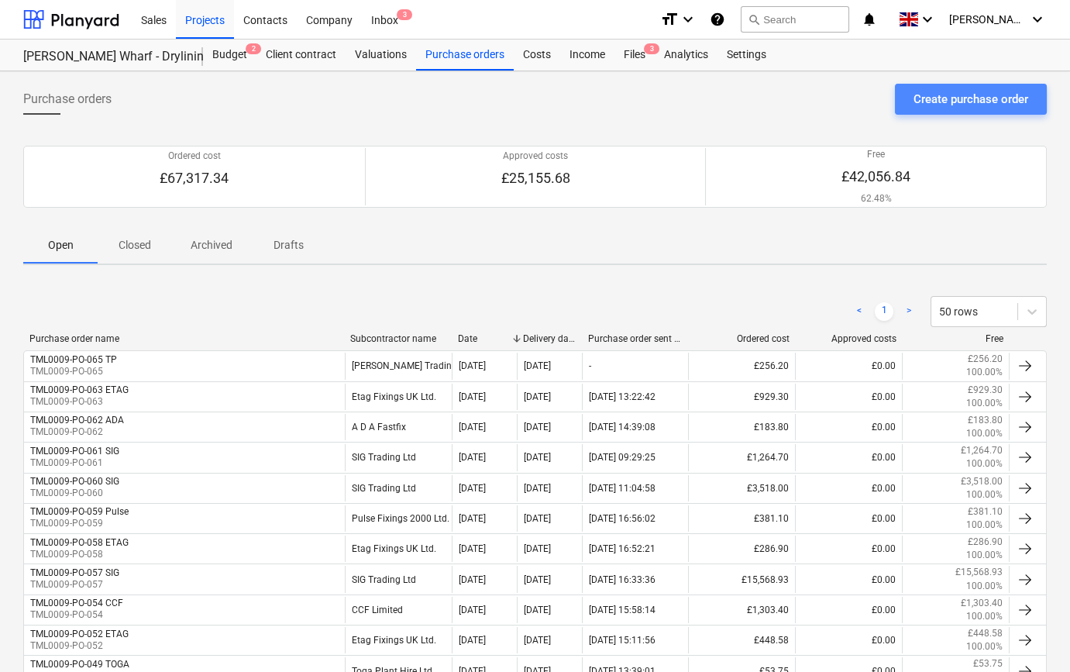
click at [937, 98] on div "Create purchase order" at bounding box center [971, 99] width 115 height 20
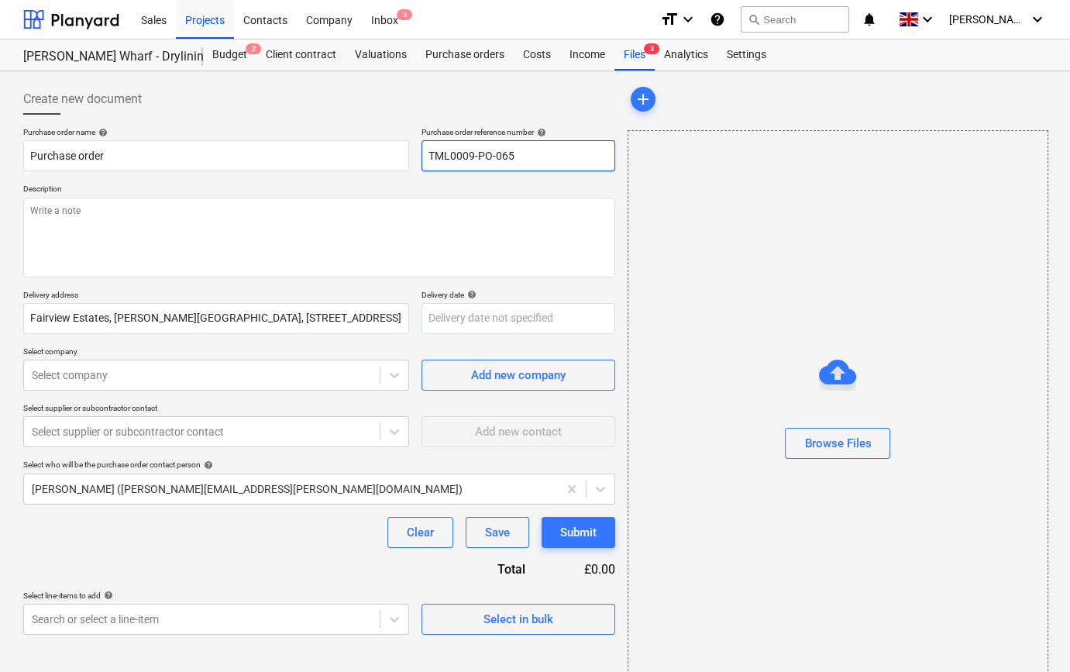
click at [534, 155] on input "TML0009-PO-065" at bounding box center [519, 155] width 194 height 31
drag, startPoint x: 531, startPoint y: 155, endPoint x: 430, endPoint y: 157, distance: 100.8
click at [430, 157] on input "TML0009-PO-066" at bounding box center [519, 155] width 194 height 31
type input "TML0009-PO-066"
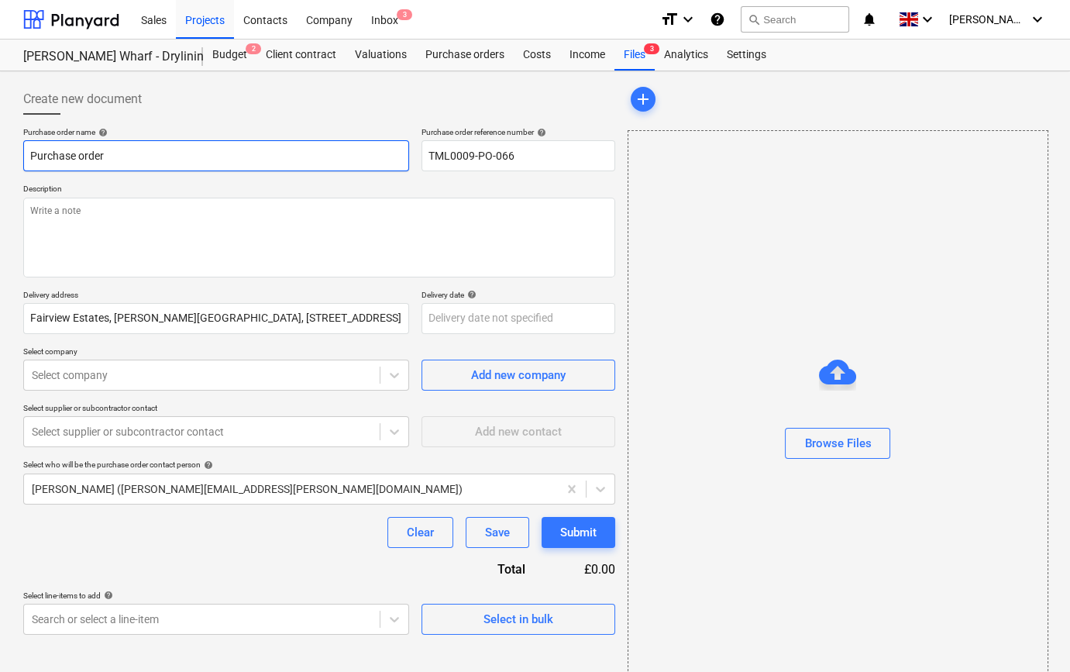
drag, startPoint x: 118, startPoint y: 159, endPoint x: 25, endPoint y: 159, distance: 93.0
click at [25, 159] on input "Purchase order" at bounding box center [216, 155] width 386 height 31
paste input "TML0009-PO-066"
type input "TML0009-PO-066 ETAG"
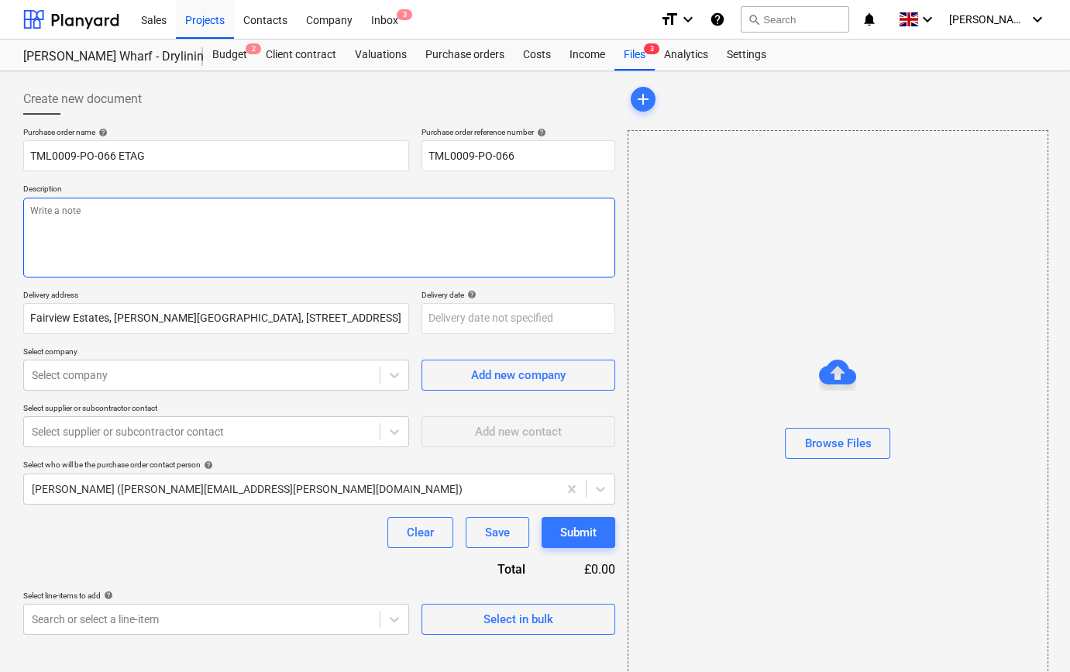
click at [32, 215] on textarea at bounding box center [319, 238] width 592 height 80
type textarea "Site contact [PERSON_NAME] [PHONE_NUMBER]"
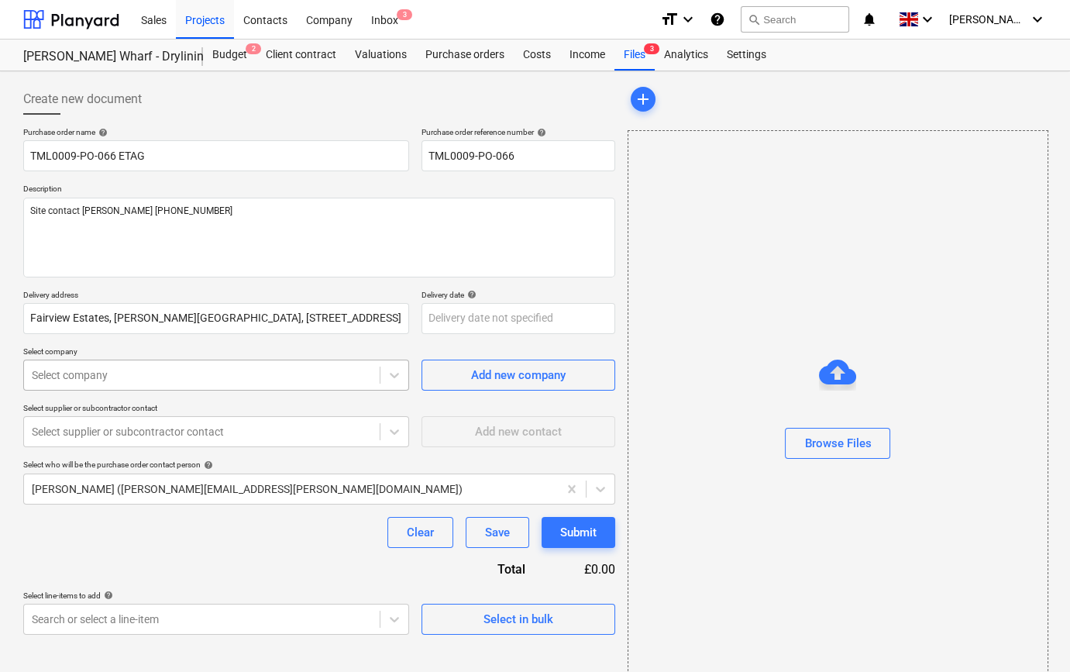
click at [208, 374] on div at bounding box center [202, 374] width 340 height 15
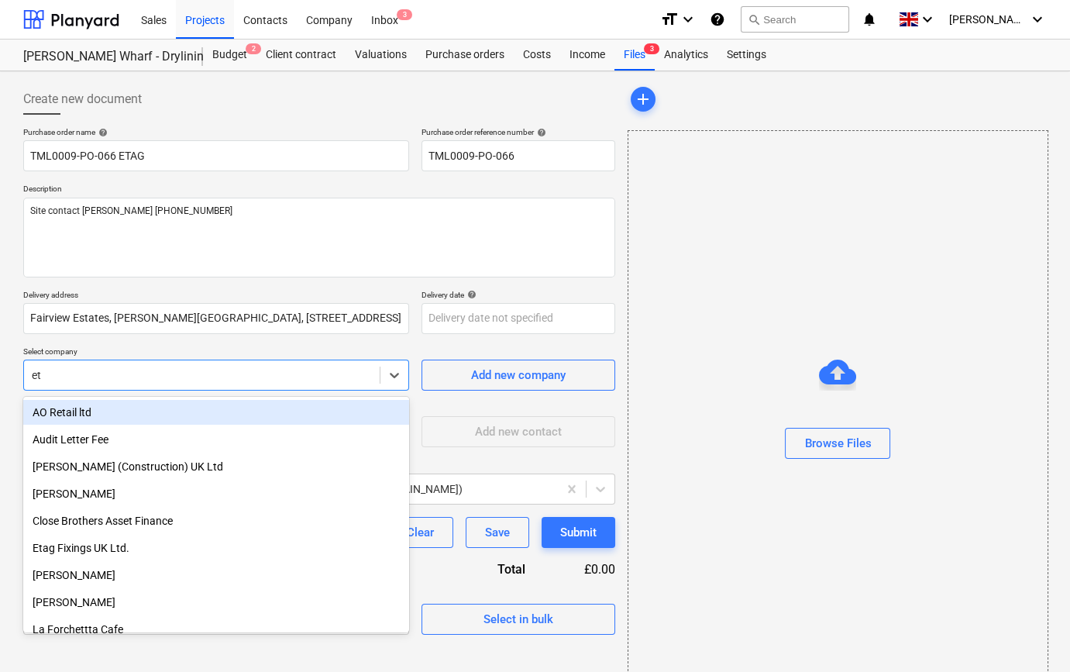
type input "eta"
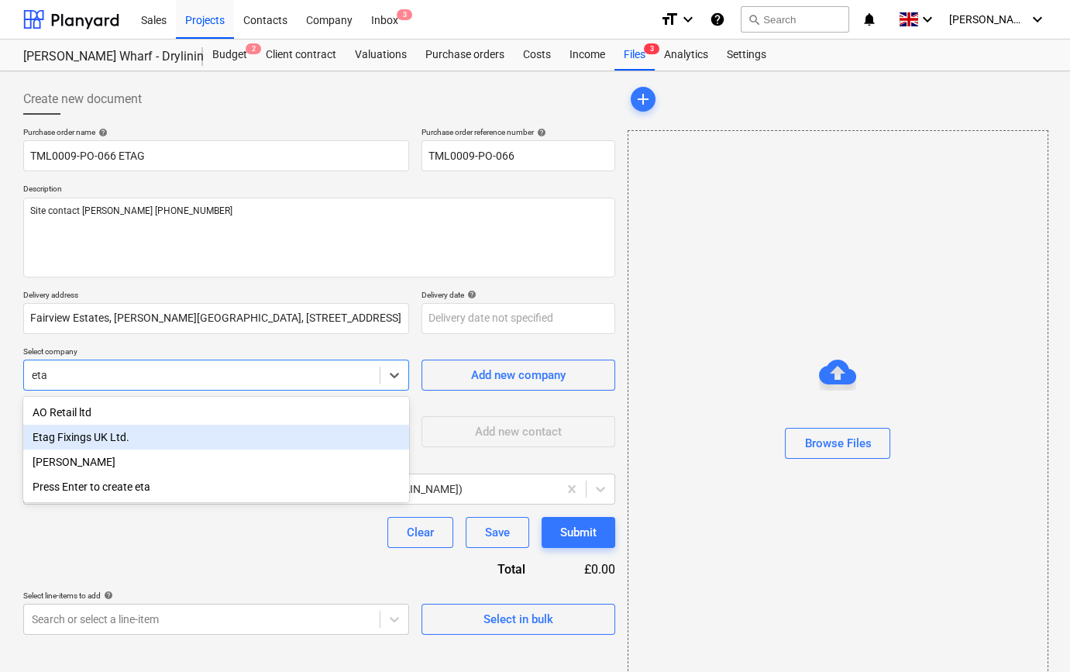
click at [119, 445] on div "Etag Fixings UK Ltd." at bounding box center [216, 437] width 386 height 25
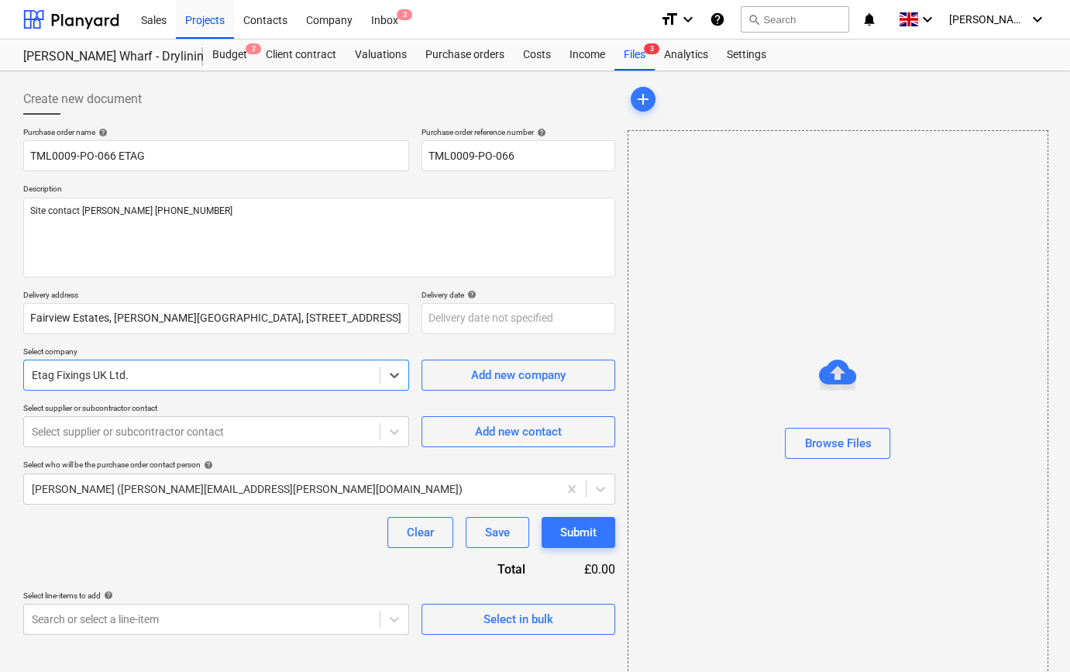
click at [119, 445] on div "Select supplier or subcontractor contact" at bounding box center [216, 431] width 386 height 31
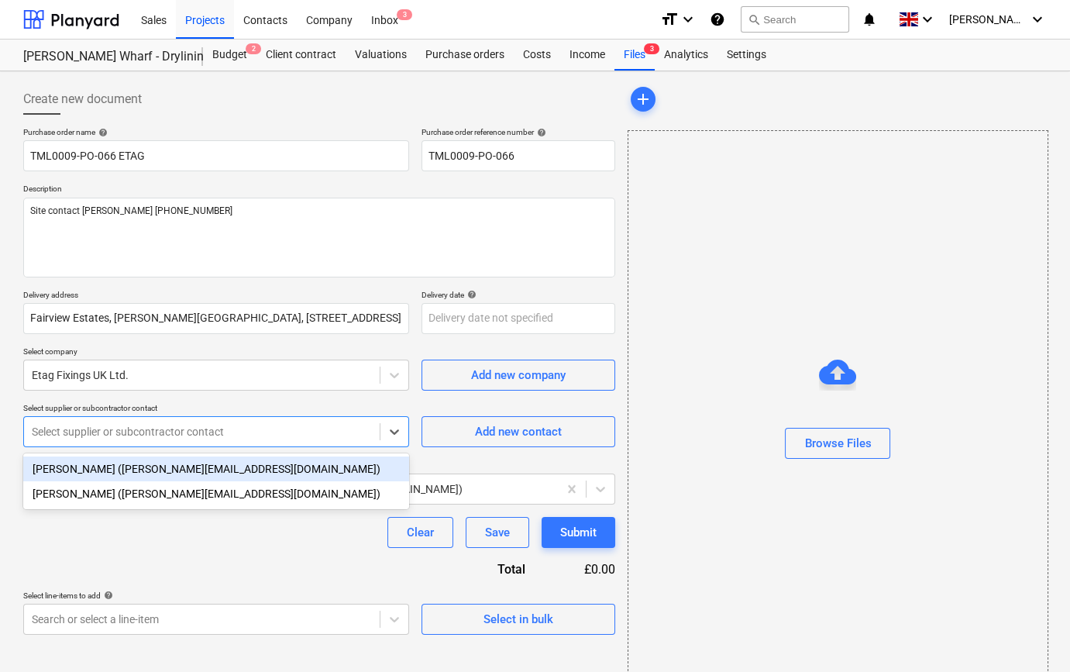
click at [119, 470] on div "[PERSON_NAME] ([PERSON_NAME][EMAIL_ADDRESS][DOMAIN_NAME])" at bounding box center [216, 468] width 386 height 25
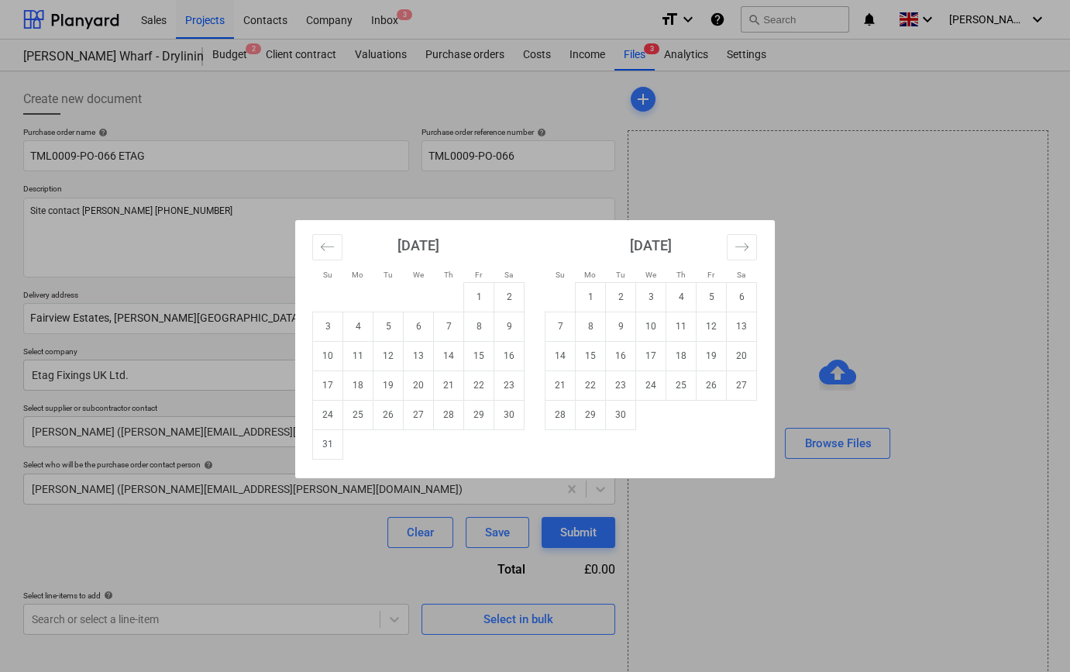
click at [497, 315] on body "Sales Projects Contacts Company Inbox 3 format_size keyboard_arrow_down help se…" at bounding box center [535, 336] width 1070 height 672
click at [454, 381] on td "21" at bounding box center [449, 384] width 30 height 29
type input "[DATE]"
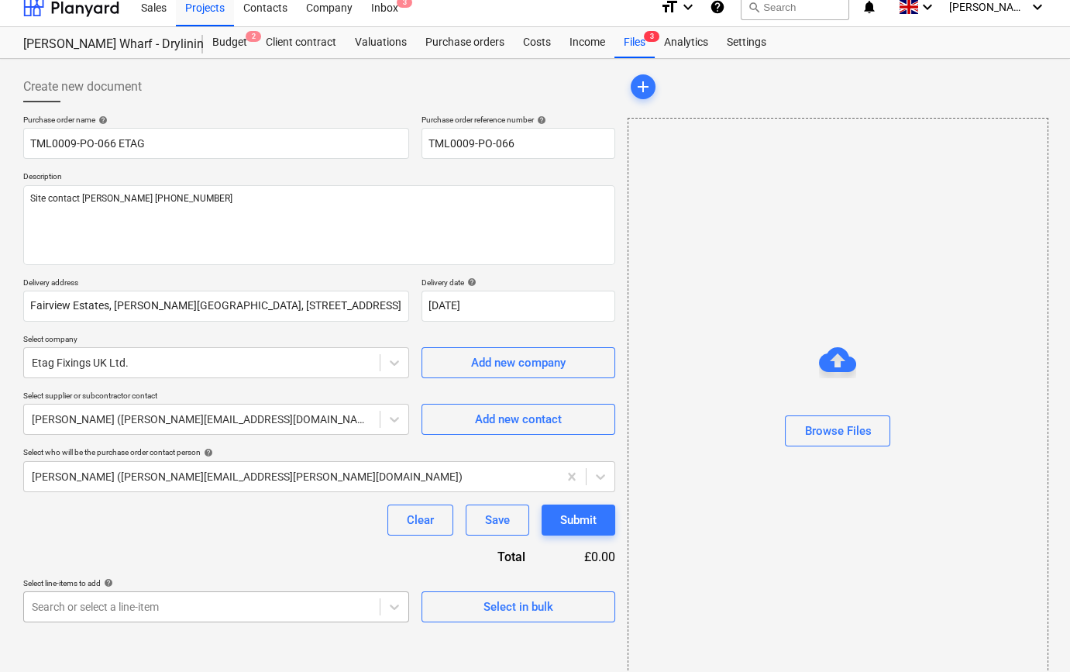
scroll to position [33, 0]
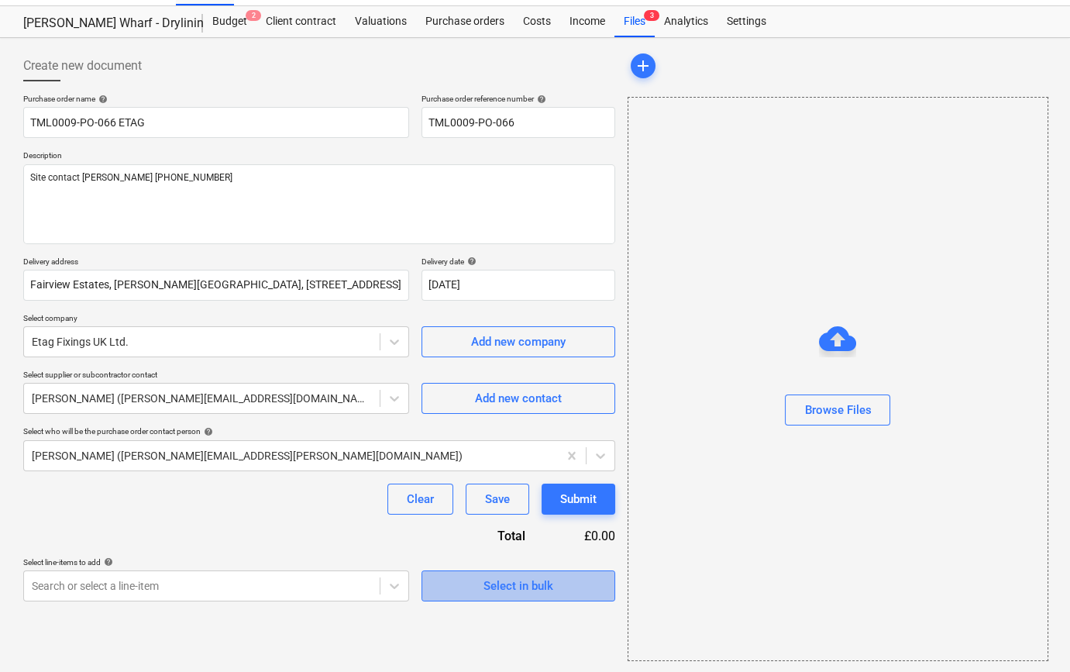
click at [503, 588] on div "Select in bulk" at bounding box center [519, 586] width 70 height 20
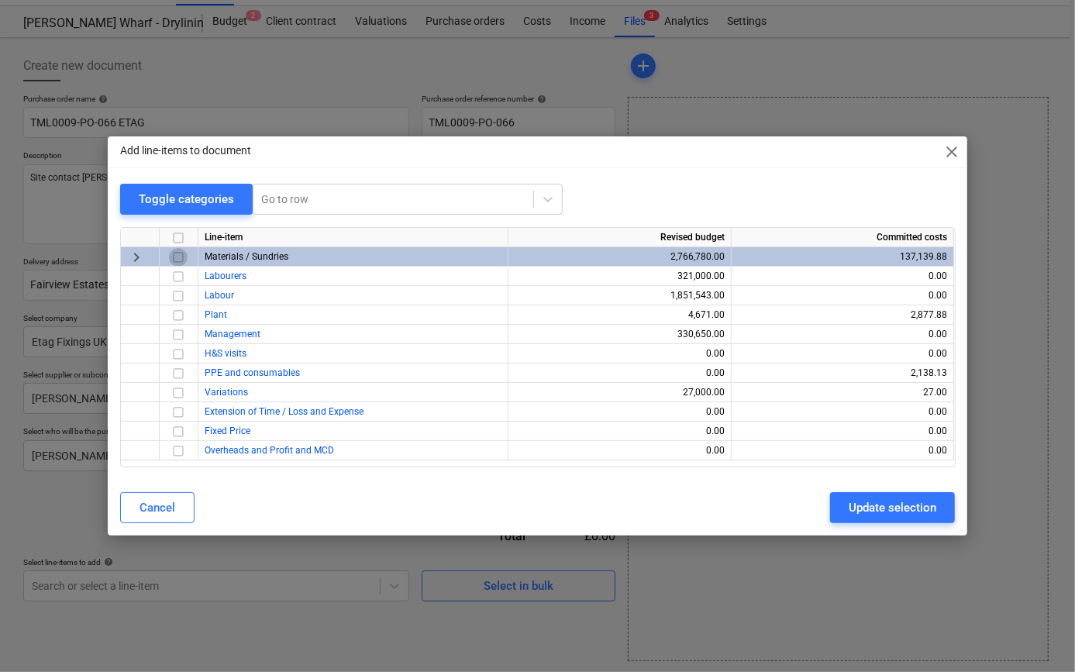
click at [180, 256] on input "checkbox" at bounding box center [178, 257] width 19 height 19
click at [899, 511] on div "Update selection" at bounding box center [892, 507] width 88 height 20
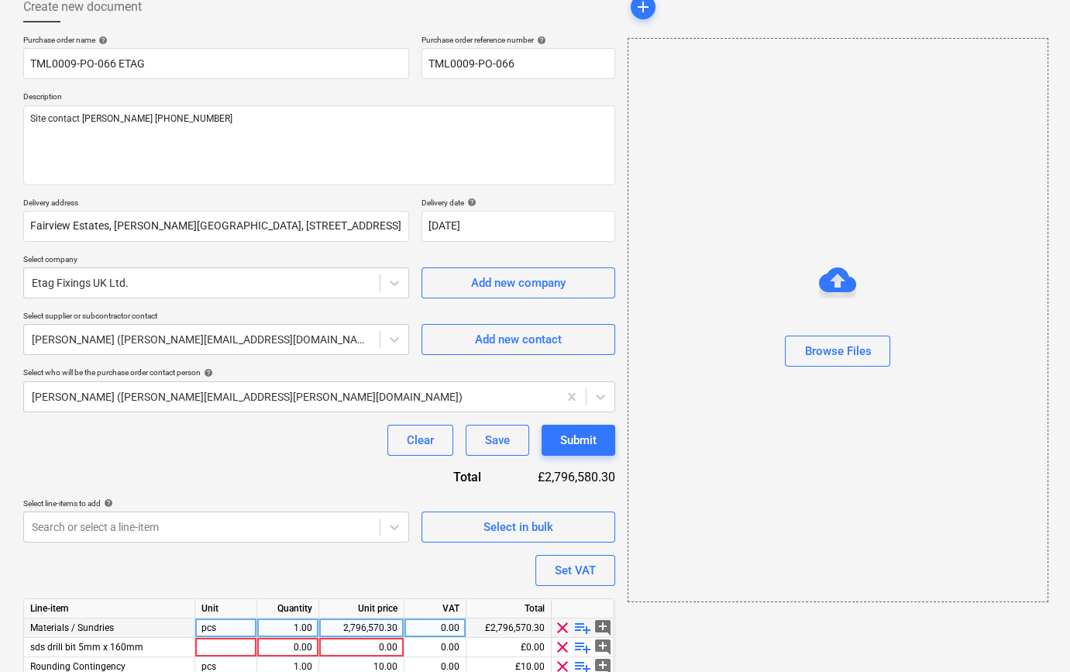
scroll to position [159, 0]
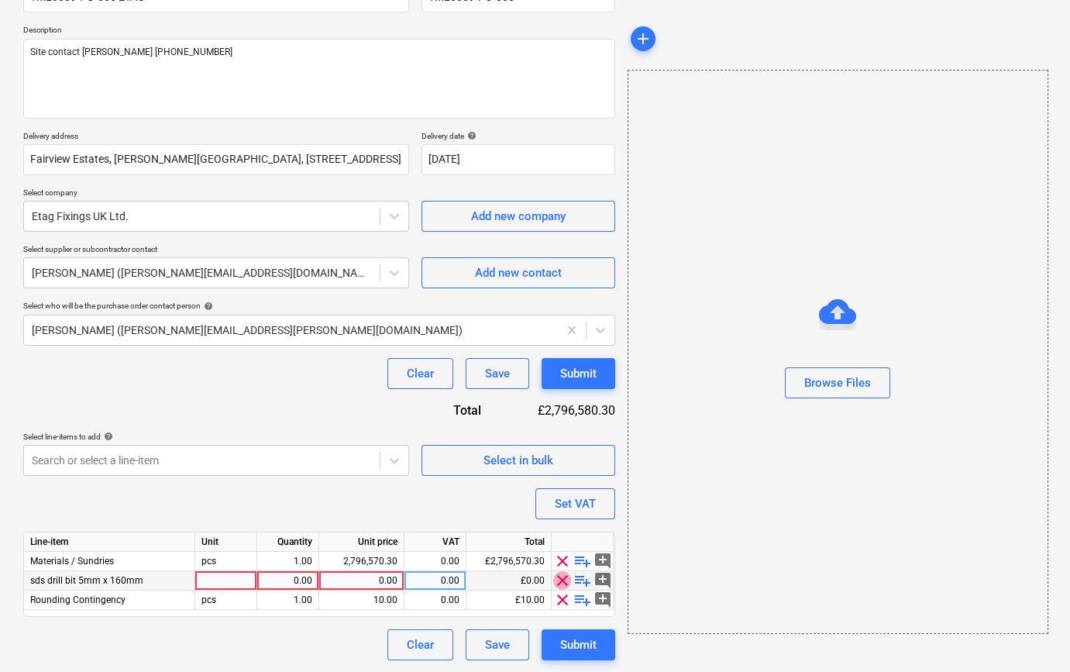
click at [563, 583] on span "clear" at bounding box center [562, 580] width 19 height 19
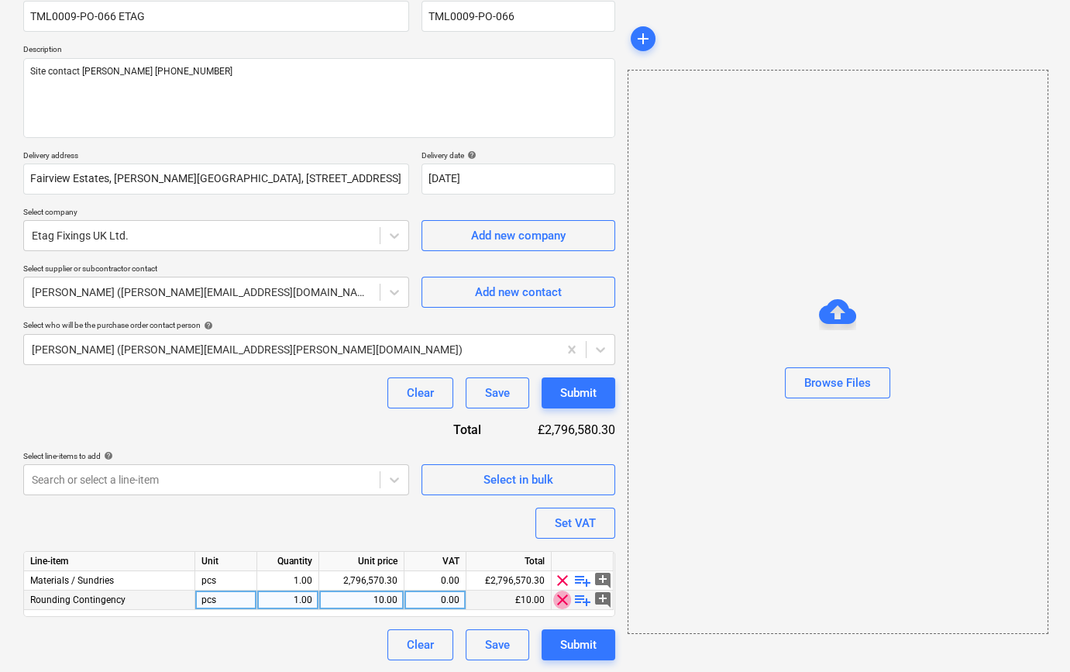
click at [560, 597] on span "clear" at bounding box center [562, 599] width 19 height 19
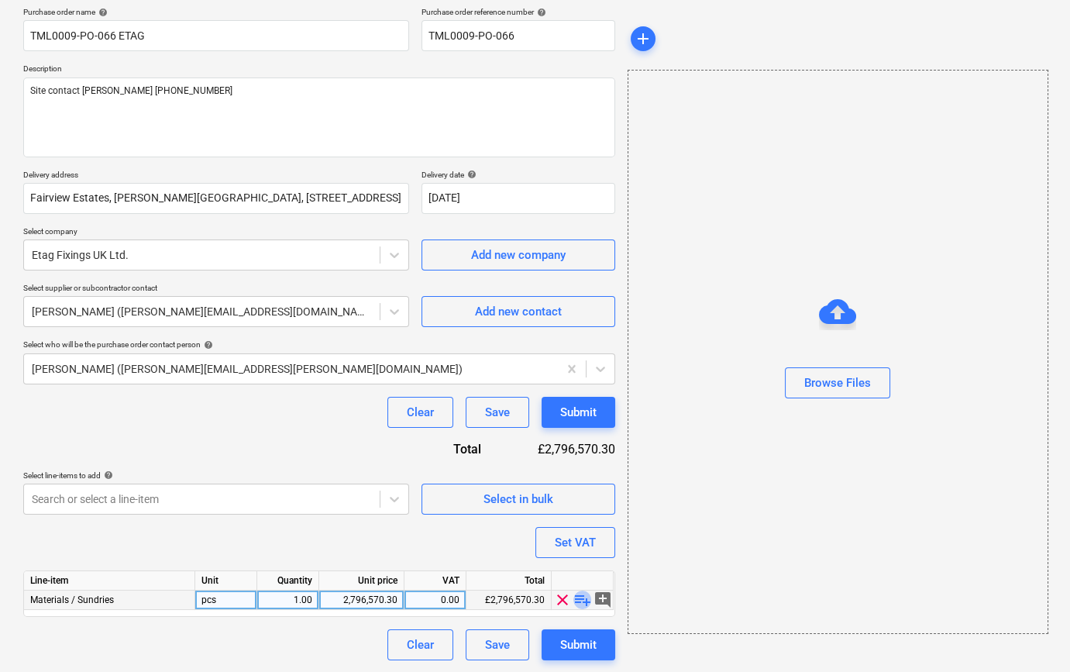
click at [577, 597] on span "playlist_add" at bounding box center [582, 599] width 19 height 19
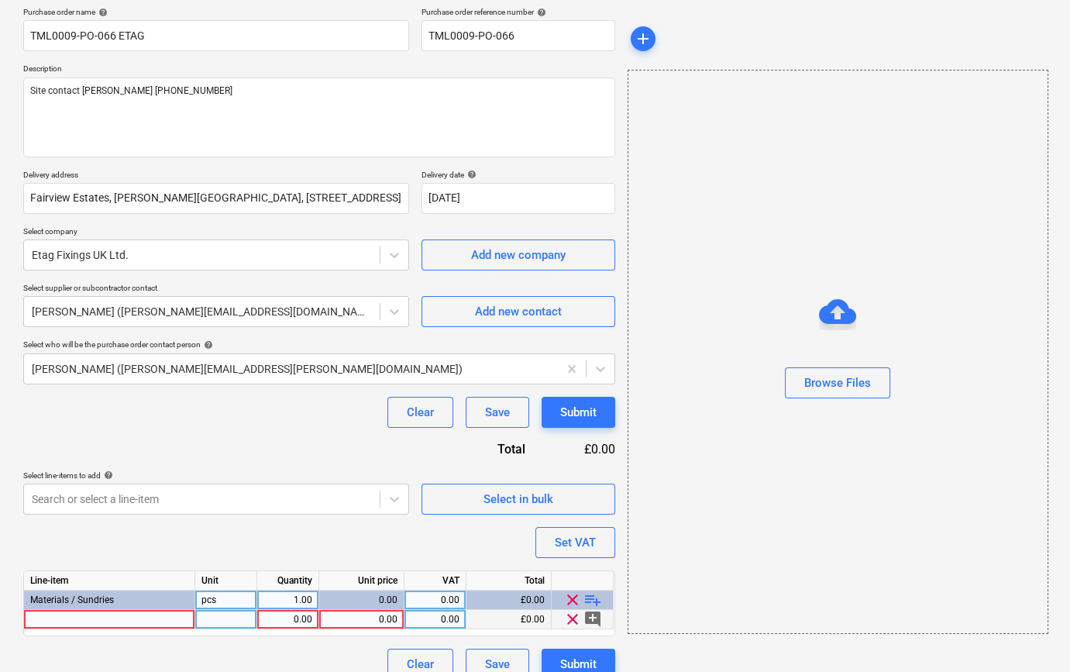
click at [93, 622] on div at bounding box center [109, 619] width 171 height 19
type input "Gyproc Easifill 60"
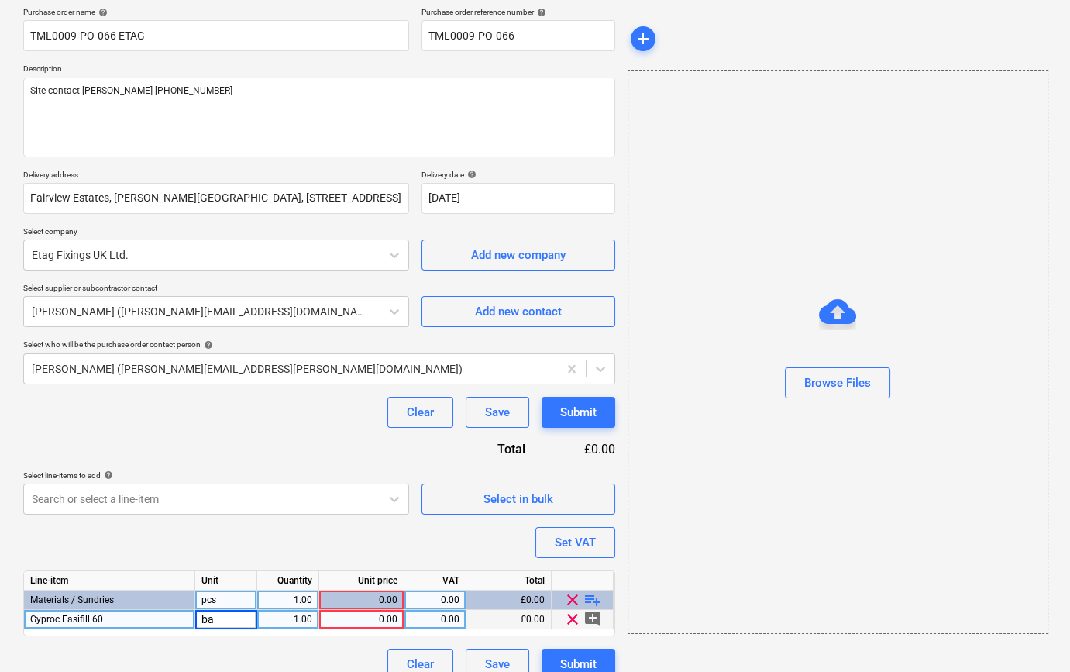
type input "bag"
type input "20"
type input "14.9"
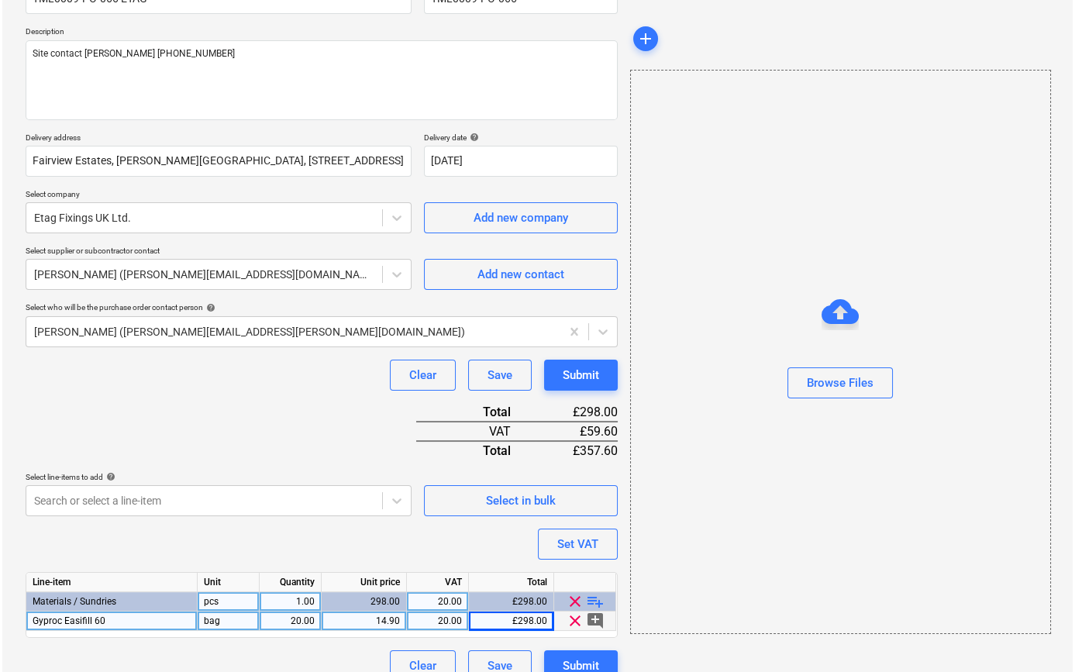
scroll to position [178, 0]
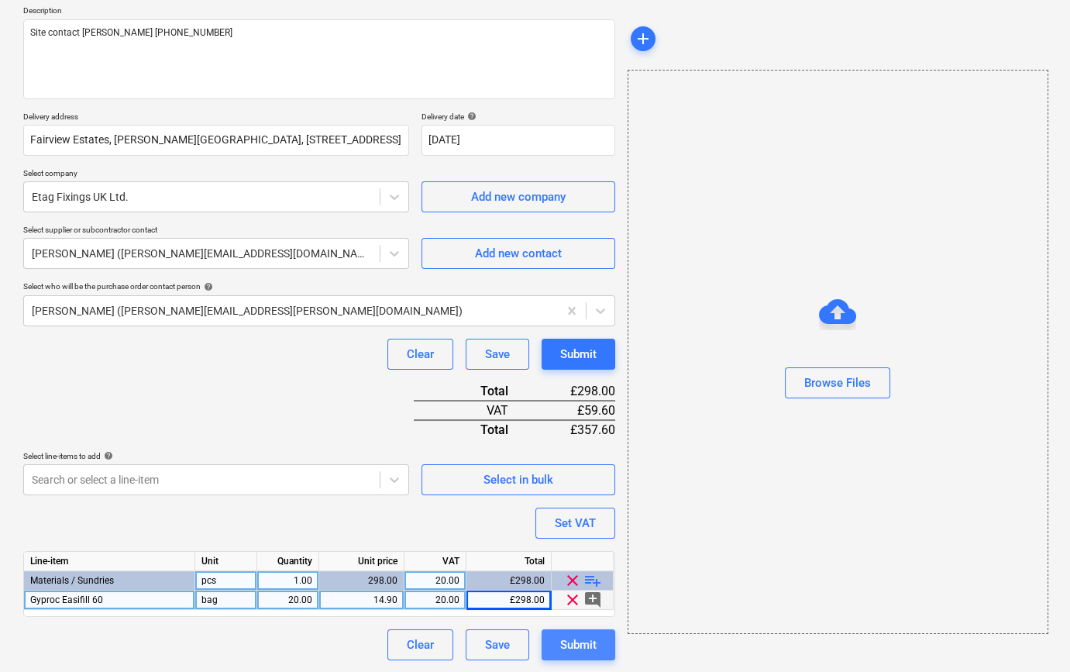
click at [574, 643] on div "Submit" at bounding box center [578, 645] width 36 height 20
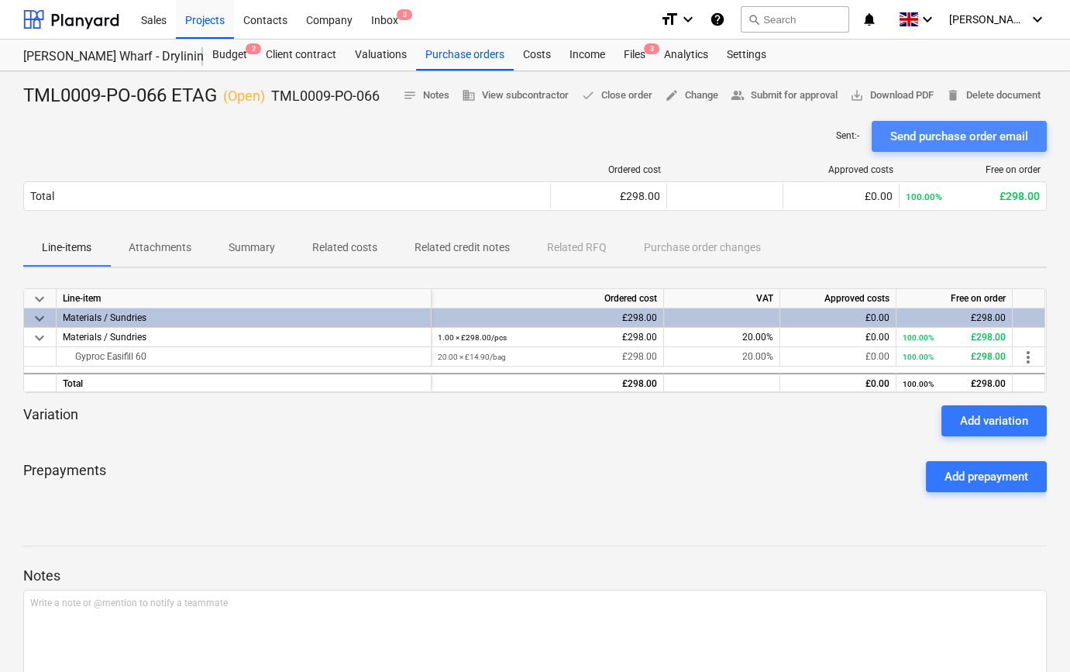
click at [941, 135] on div "Send purchase order email" at bounding box center [959, 136] width 138 height 20
click at [934, 93] on span "save_alt Download PDF" at bounding box center [892, 96] width 84 height 18
